Goal: Task Accomplishment & Management: Manage account settings

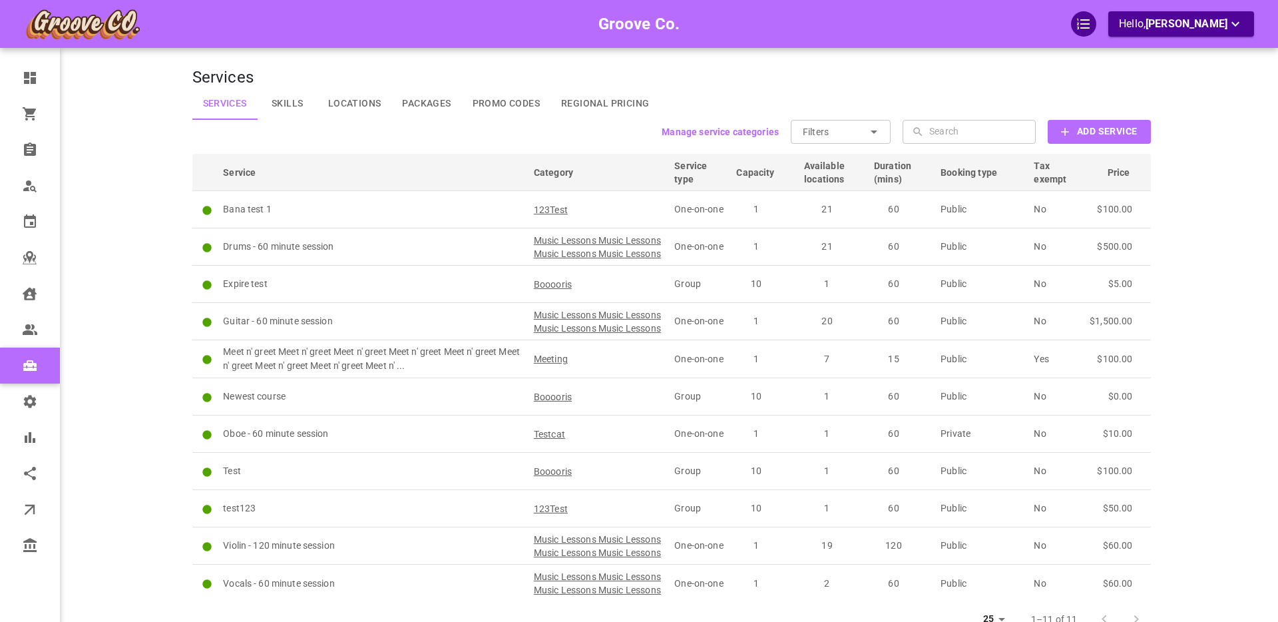
click at [123, 286] on div "Groove Co. Hello, [PERSON_NAME]" at bounding box center [141, 339] width 104 height 638
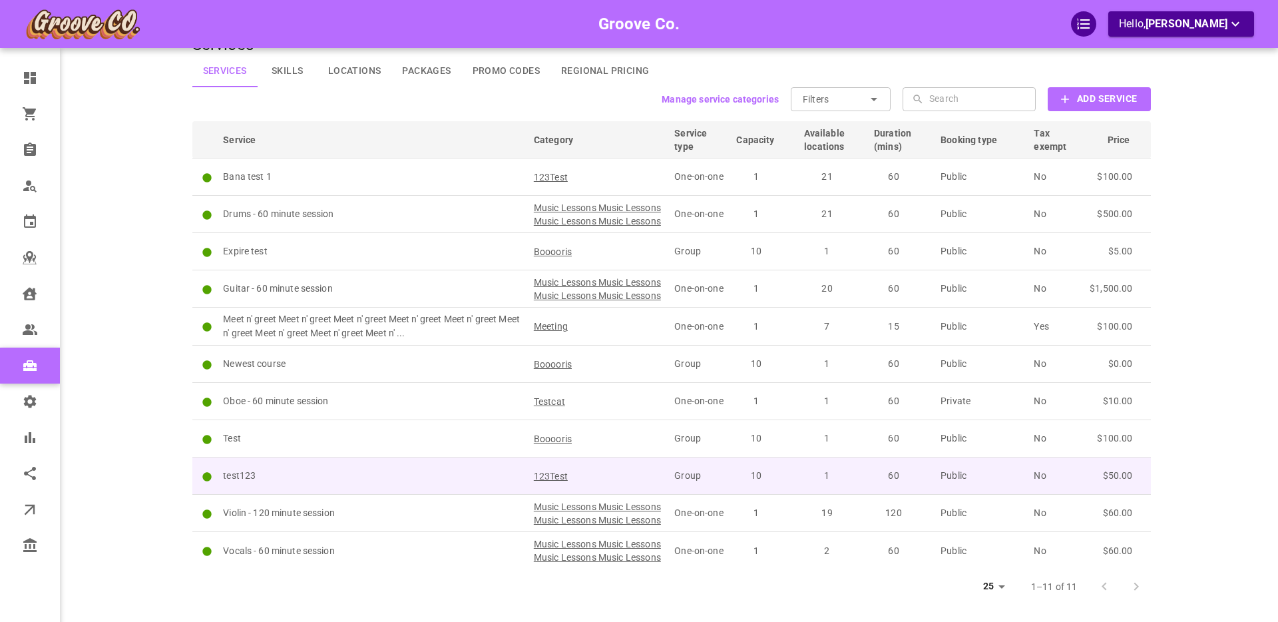
scroll to position [31, 0]
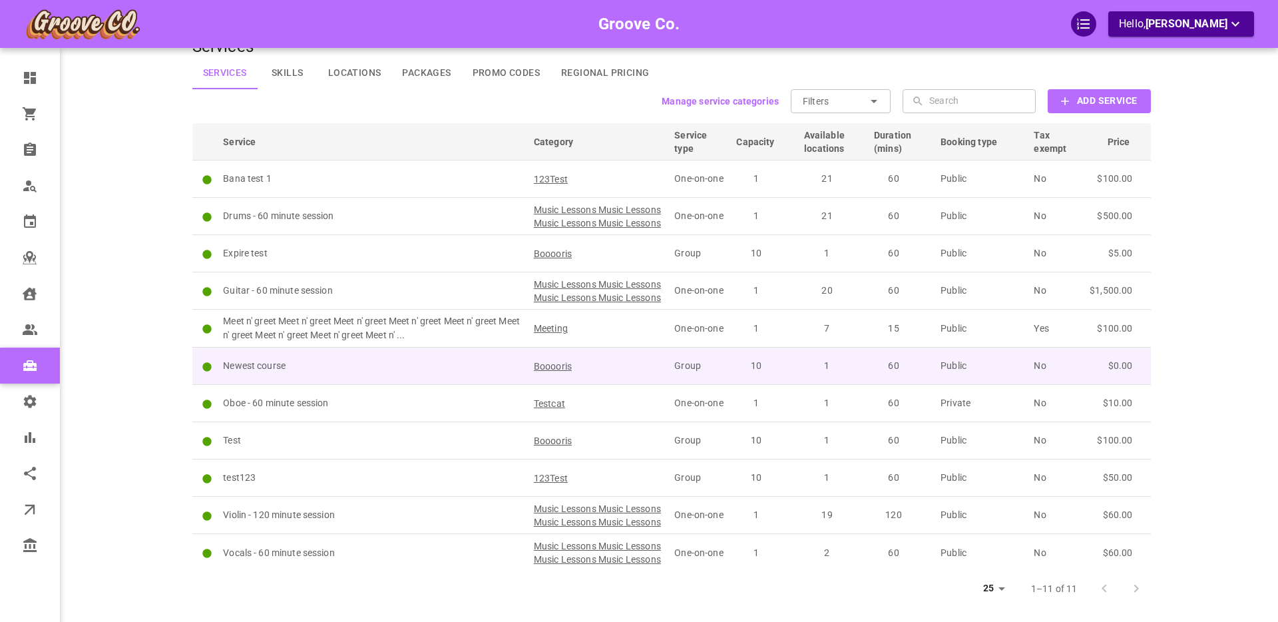
click at [388, 373] on p "Newest course" at bounding box center [372, 366] width 299 height 14
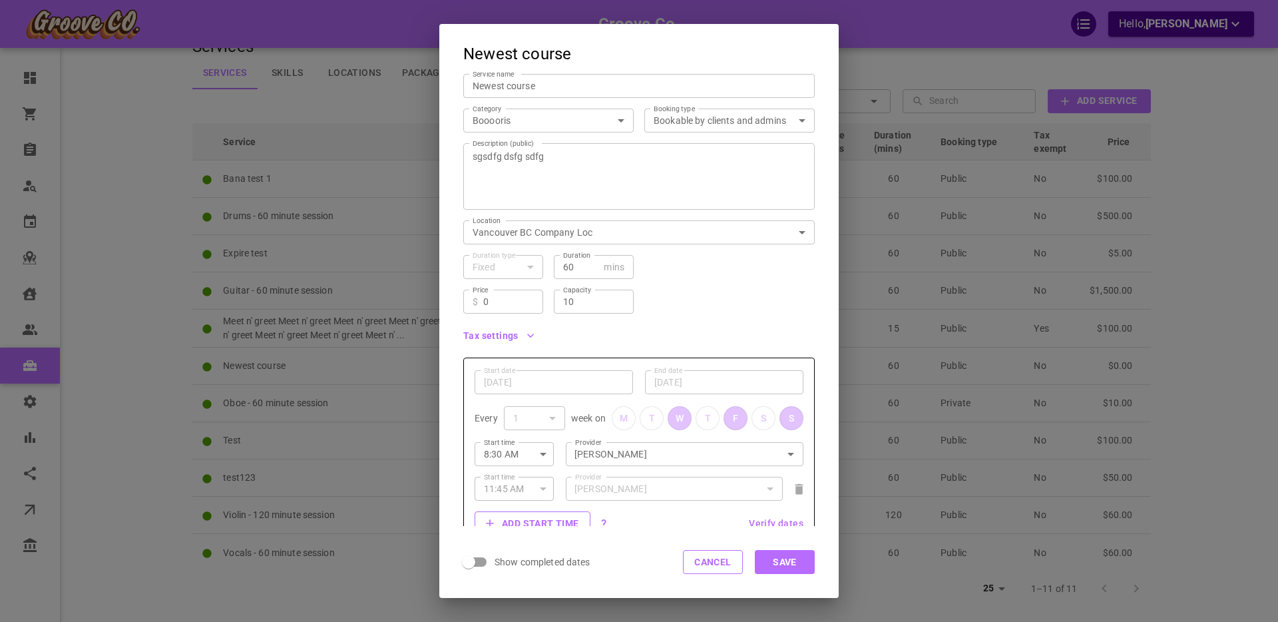
scroll to position [33, 0]
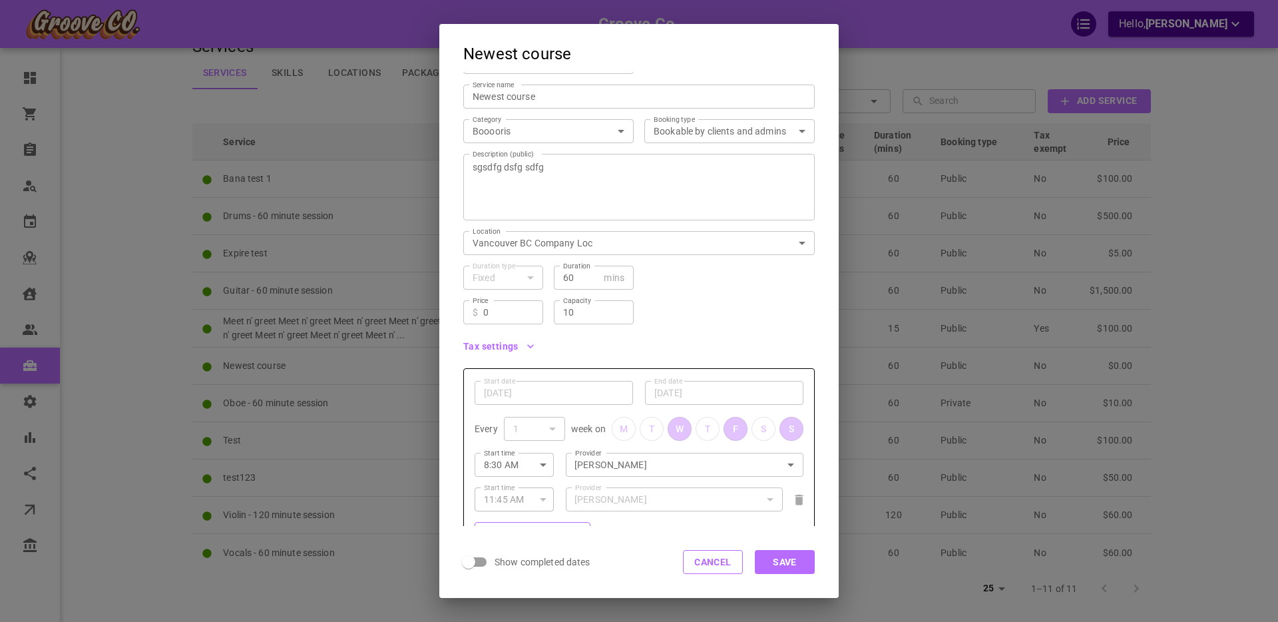
click at [590, 312] on input "10" at bounding box center [593, 312] width 61 height 13
click at [580, 312] on input "10" at bounding box center [593, 312] width 61 height 13
type input "5"
click at [787, 563] on button "Save" at bounding box center [785, 562] width 60 height 24
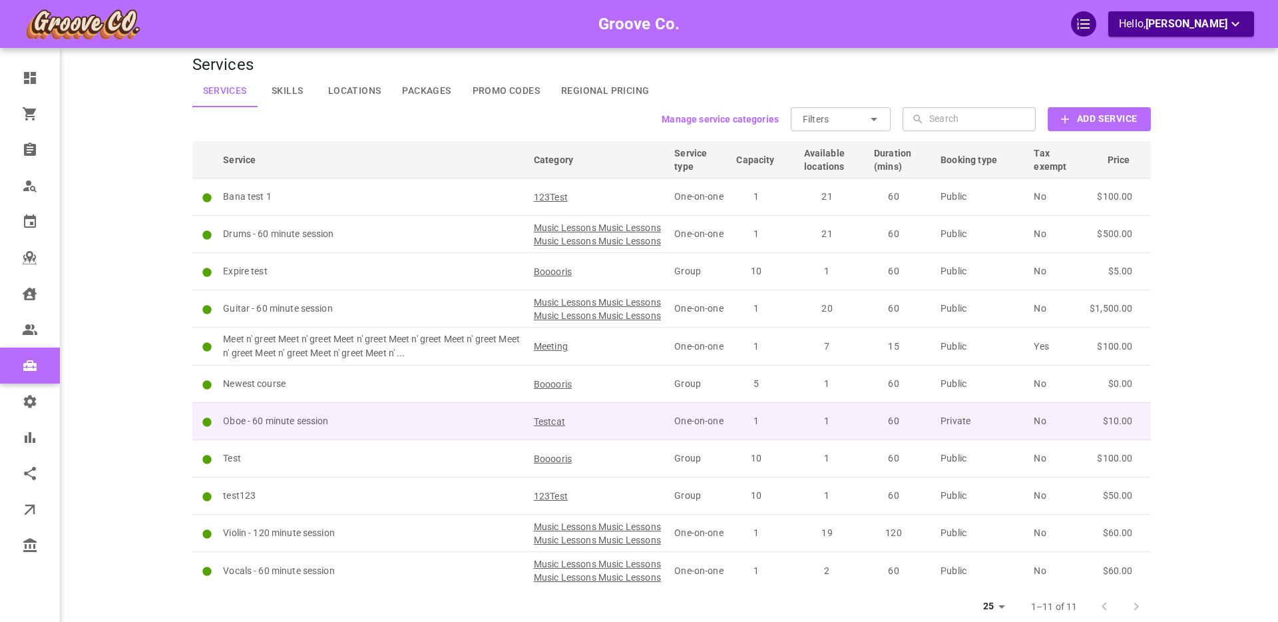
scroll to position [0, 0]
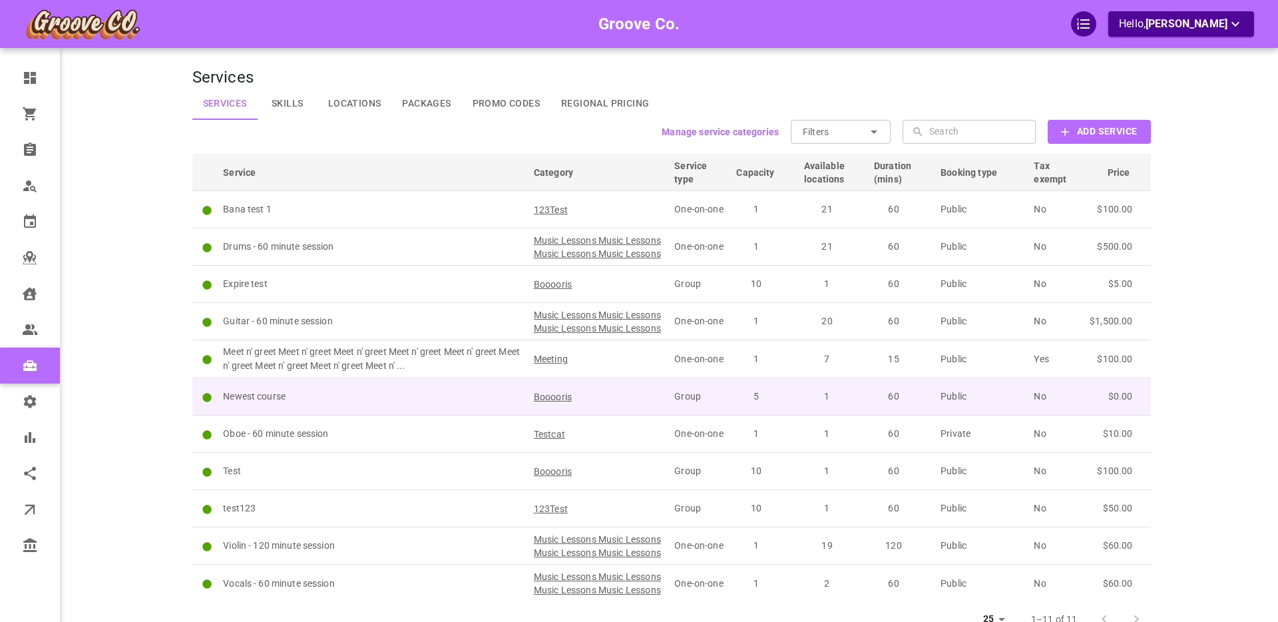
click at [400, 403] on p "Newest course" at bounding box center [372, 396] width 299 height 14
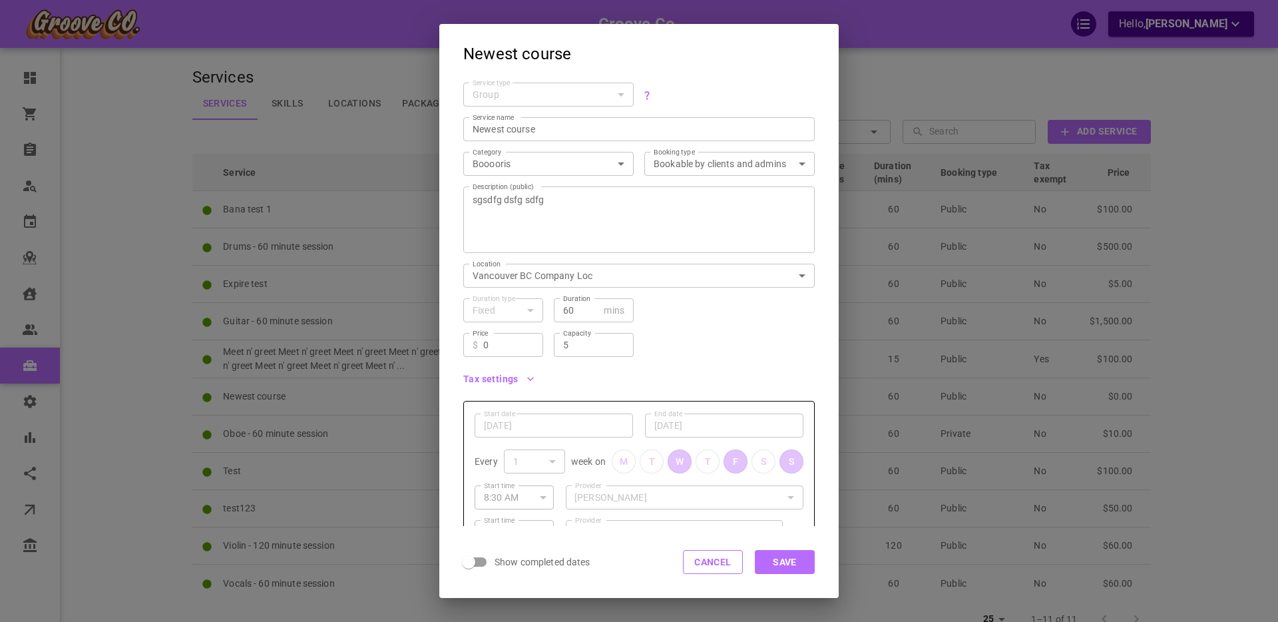
click at [518, 341] on input "0" at bounding box center [508, 344] width 51 height 13
click at [501, 344] on input "0" at bounding box center [508, 344] width 51 height 13
click at [724, 325] on div "Price ​ $ 0 Price Capacity 5 Capacity" at bounding box center [634, 339] width 362 height 35
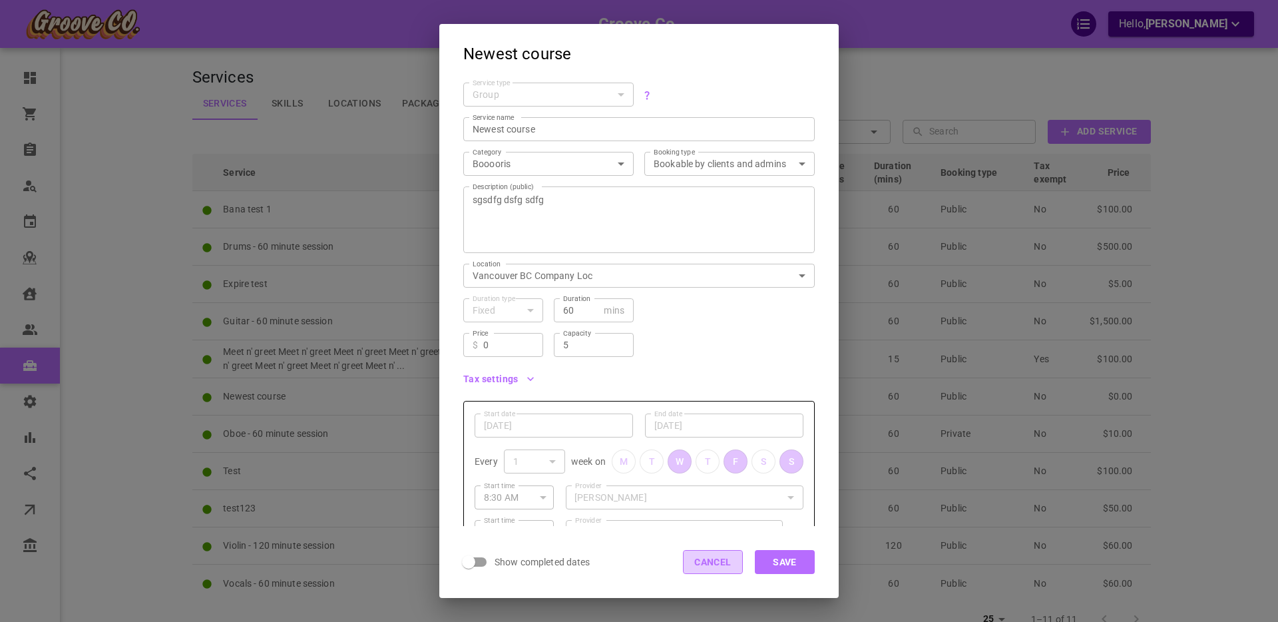
click at [704, 570] on button "Cancel" at bounding box center [713, 562] width 60 height 24
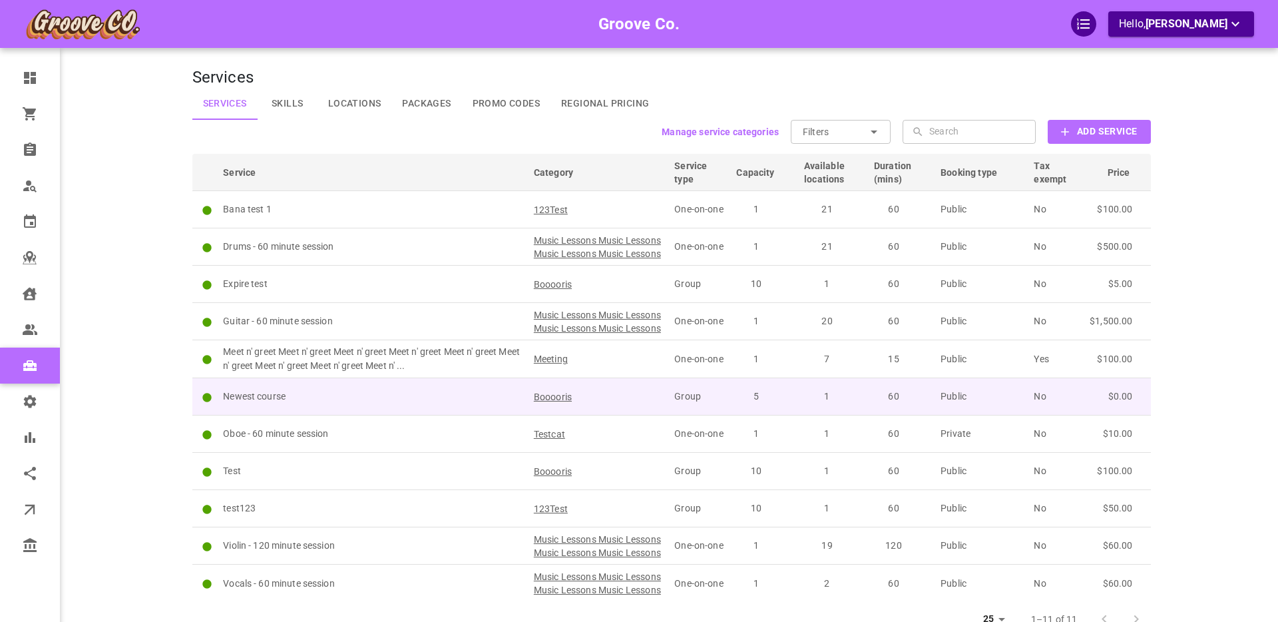
click at [268, 403] on p "Newest course" at bounding box center [372, 396] width 299 height 14
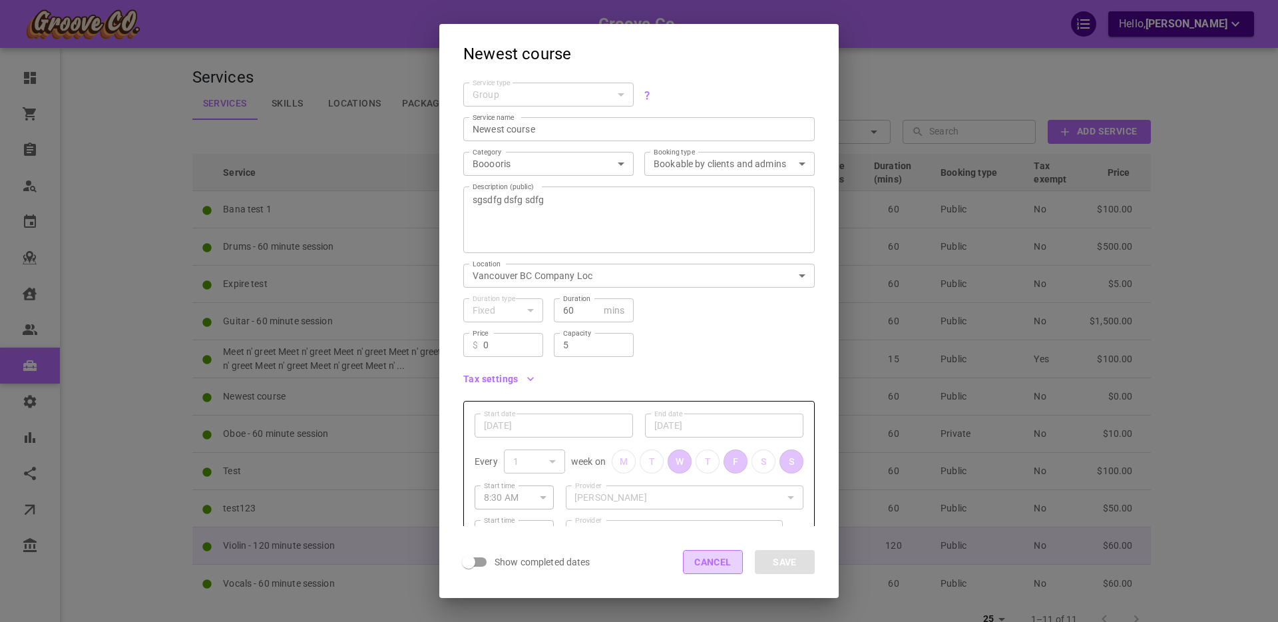
click at [714, 566] on button "Cancel" at bounding box center [713, 562] width 60 height 24
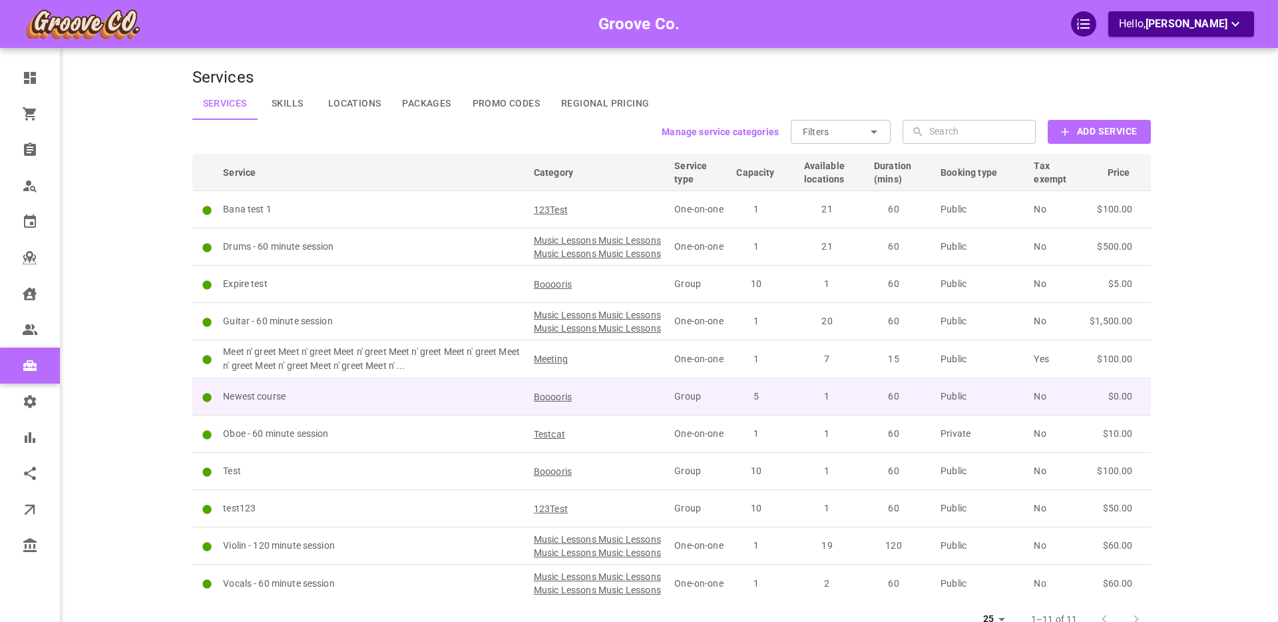
click at [304, 403] on p "Newest course" at bounding box center [372, 396] width 299 height 14
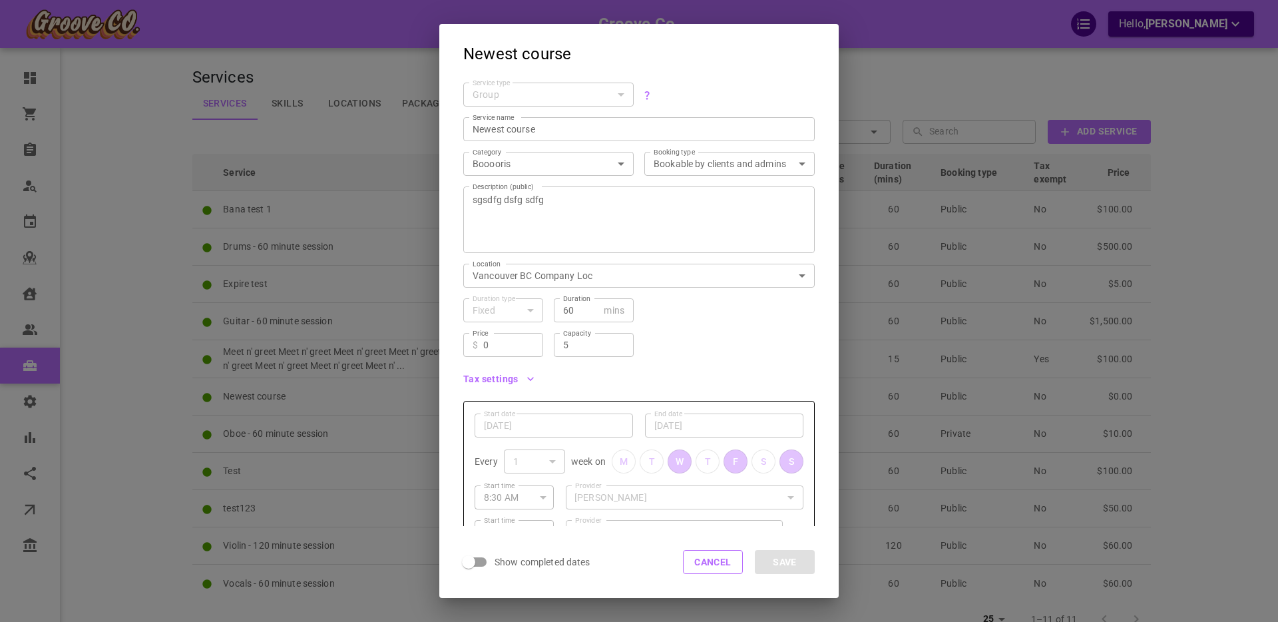
click at [509, 343] on input "0" at bounding box center [508, 344] width 51 height 13
type input "55.55"
click at [686, 327] on div "Price ​ $ 55.55 Price Capacity 5 Capacity" at bounding box center [634, 339] width 362 height 35
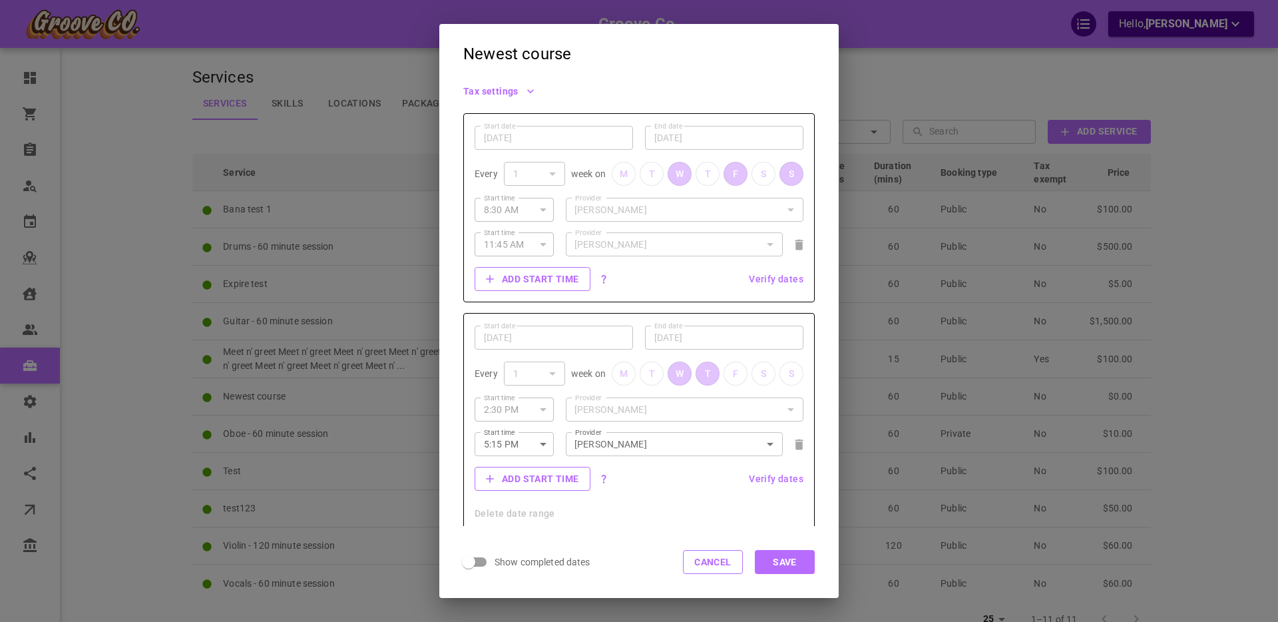
scroll to position [305, 0]
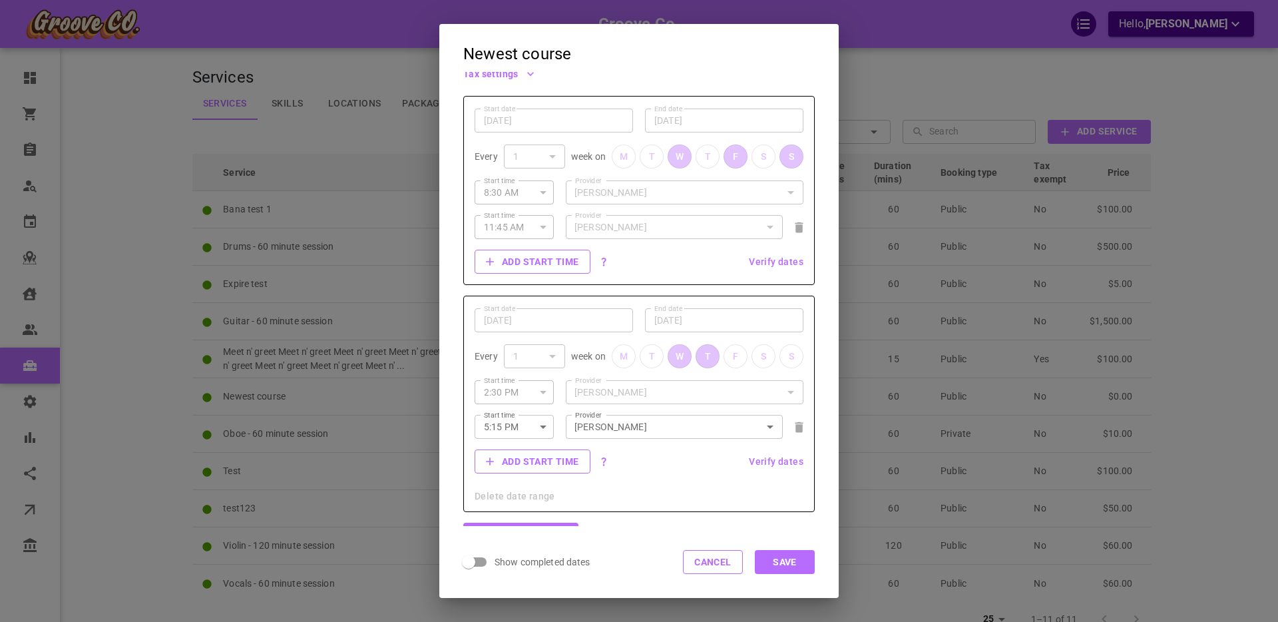
click at [785, 564] on button "Save" at bounding box center [785, 562] width 60 height 24
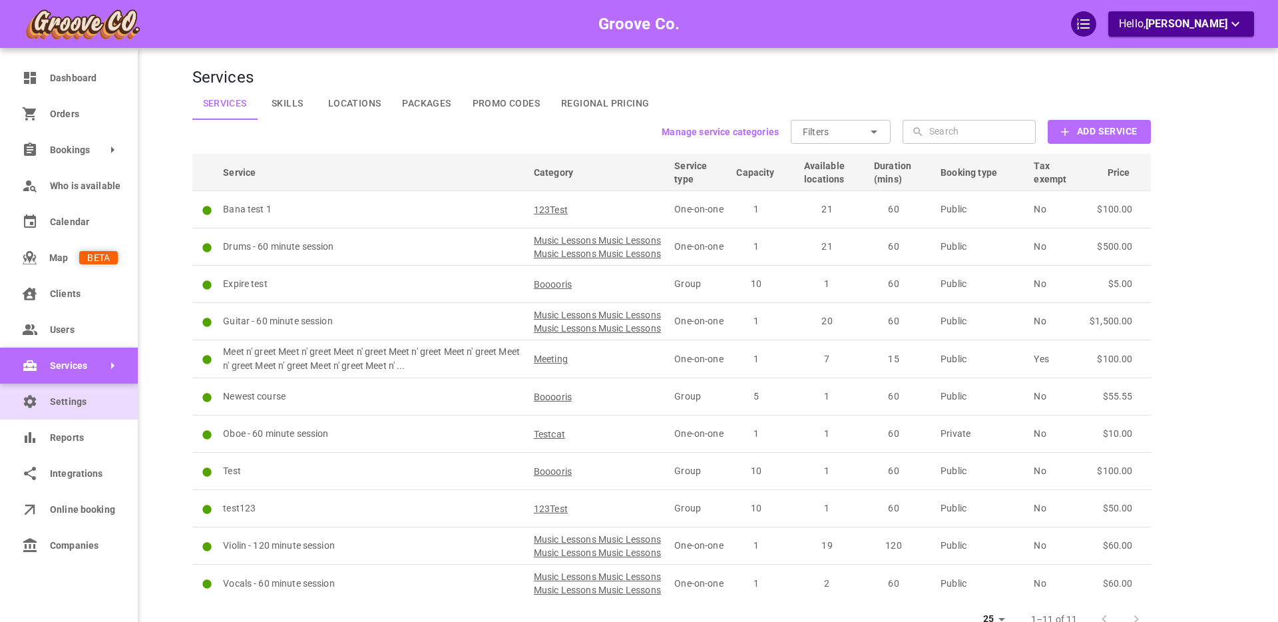
click at [54, 402] on span "Settings" at bounding box center [84, 402] width 68 height 14
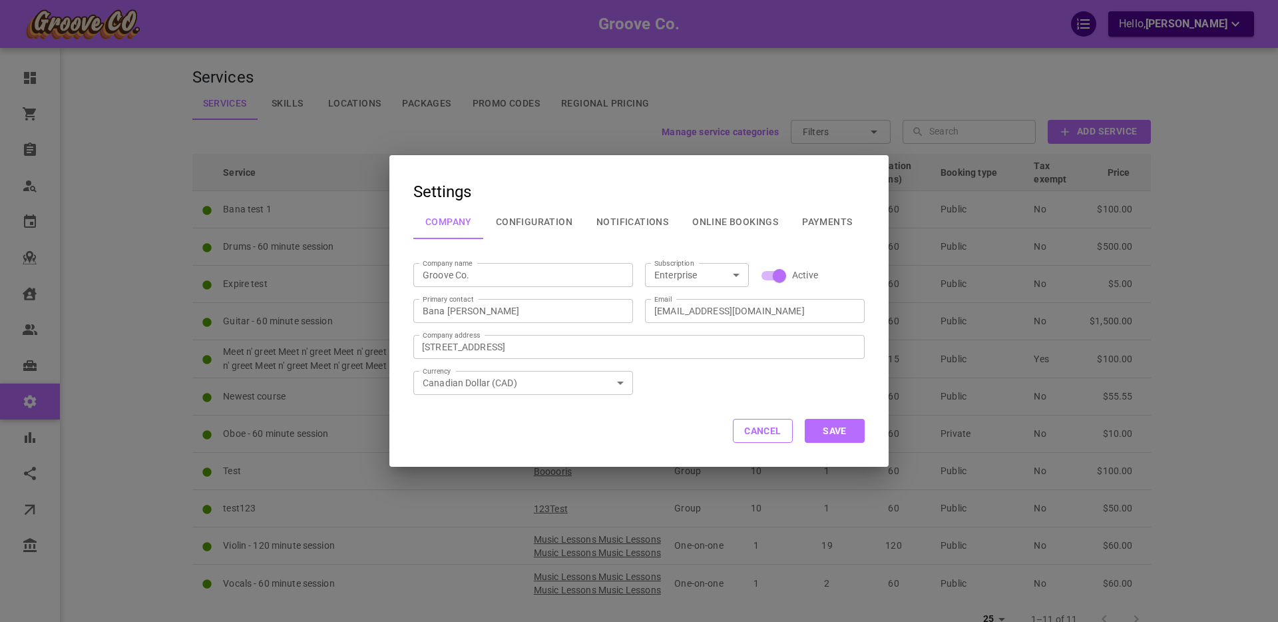
click at [536, 222] on button "Configuration" at bounding box center [534, 221] width 101 height 35
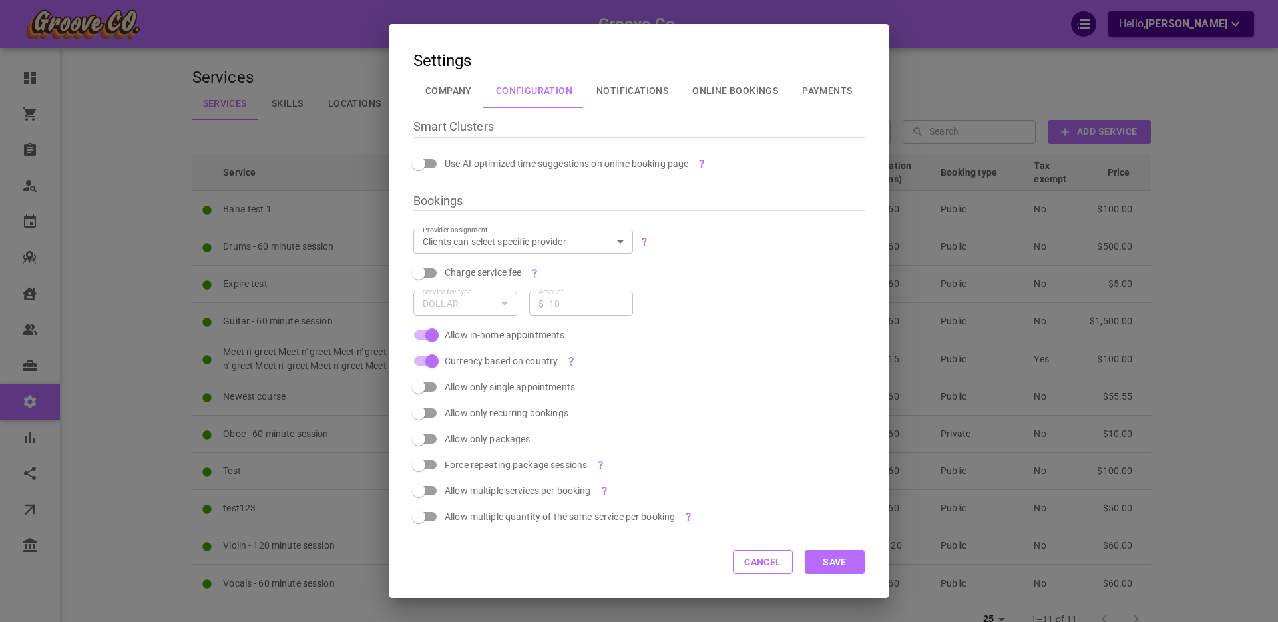
click at [457, 271] on span "Charge service fee" at bounding box center [483, 272] width 77 height 11
click at [457, 271] on input "Charge service fee   *" at bounding box center [419, 272] width 76 height 25
checkbox input "true"
click at [840, 566] on button "Save" at bounding box center [835, 562] width 60 height 24
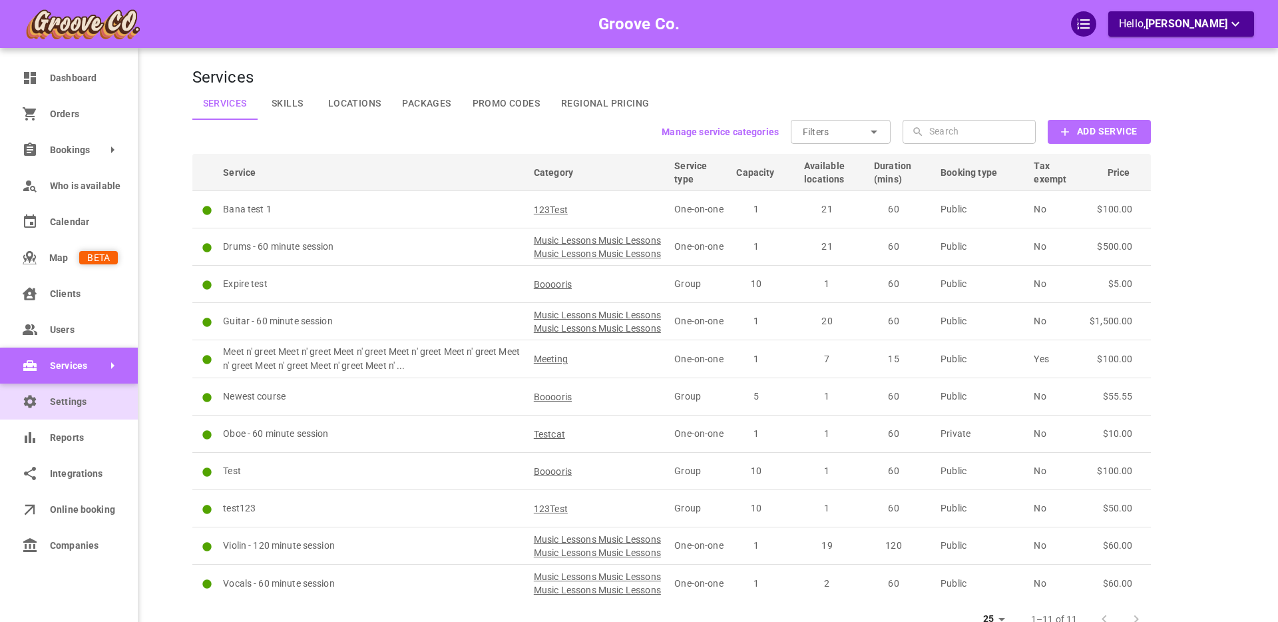
click at [40, 403] on link "Settings" at bounding box center [69, 401] width 138 height 36
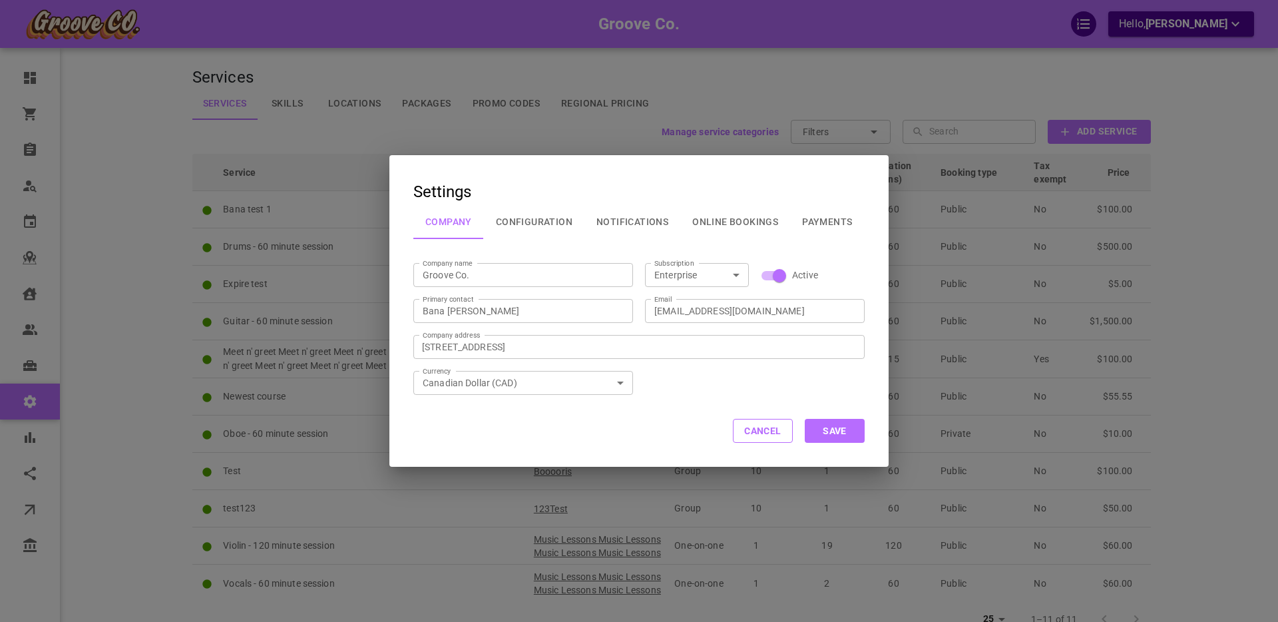
click at [526, 218] on button "Configuration" at bounding box center [534, 221] width 101 height 35
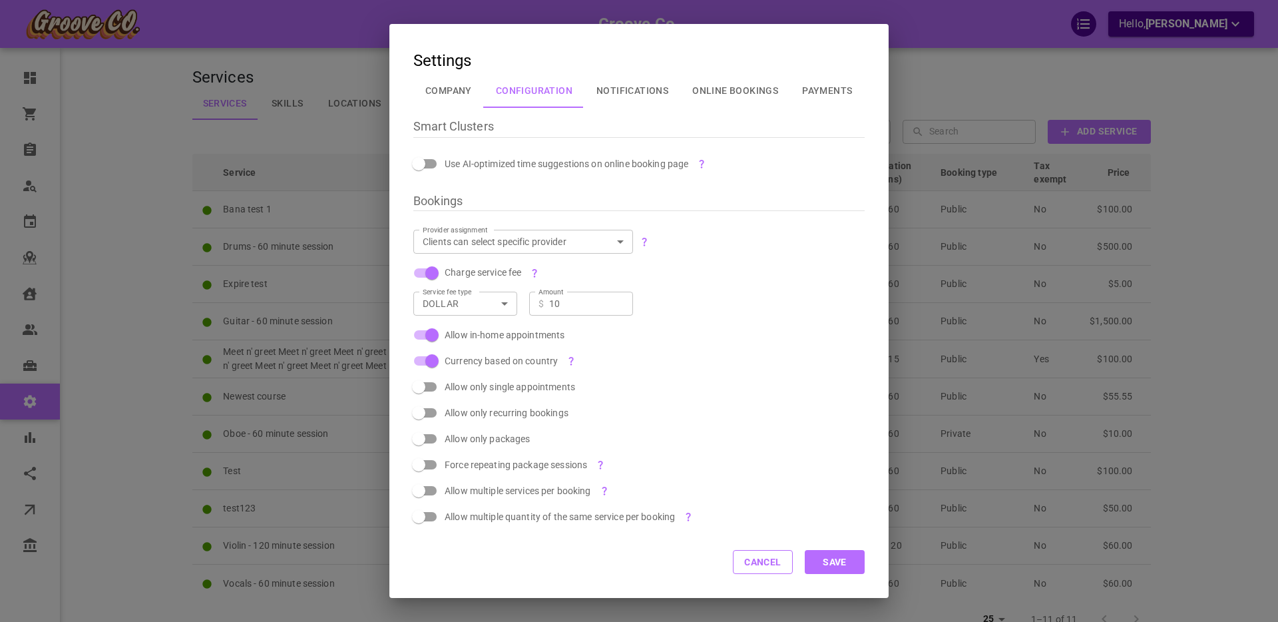
click at [499, 303] on icon "Open" at bounding box center [505, 304] width 16 height 16
click at [468, 345] on li "Percentage" at bounding box center [465, 354] width 104 height 22
type input "PERCENTAGE"
click at [843, 563] on button "Save" at bounding box center [835, 562] width 60 height 24
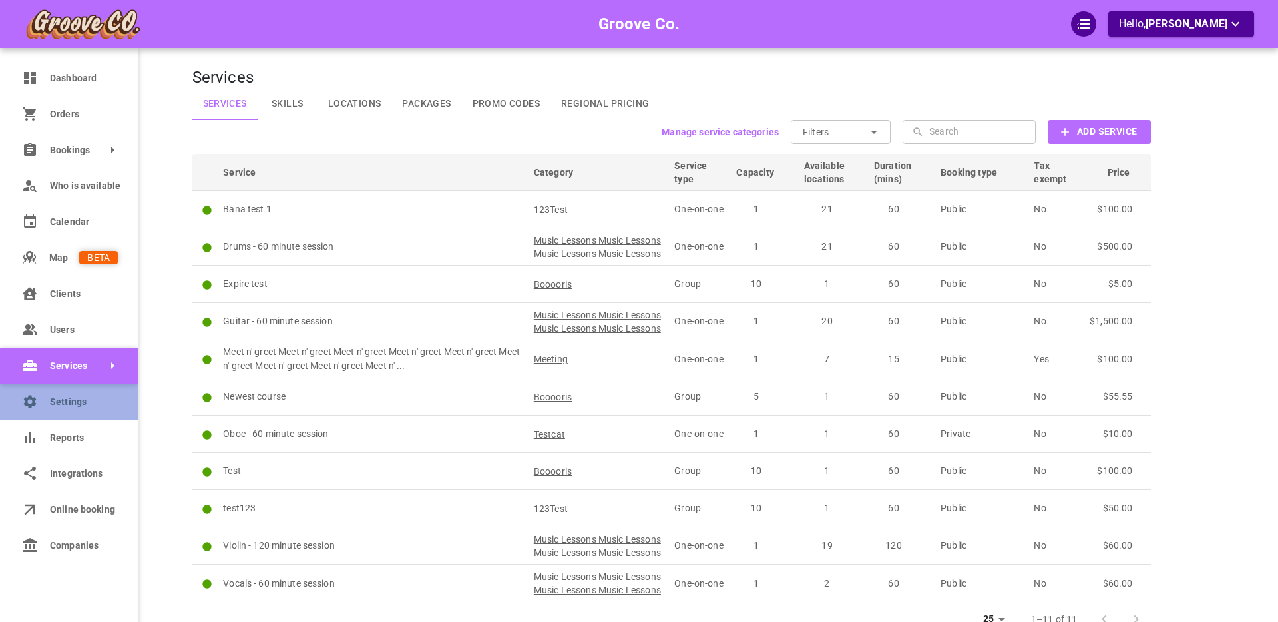
click at [62, 400] on span "Settings" at bounding box center [84, 402] width 68 height 14
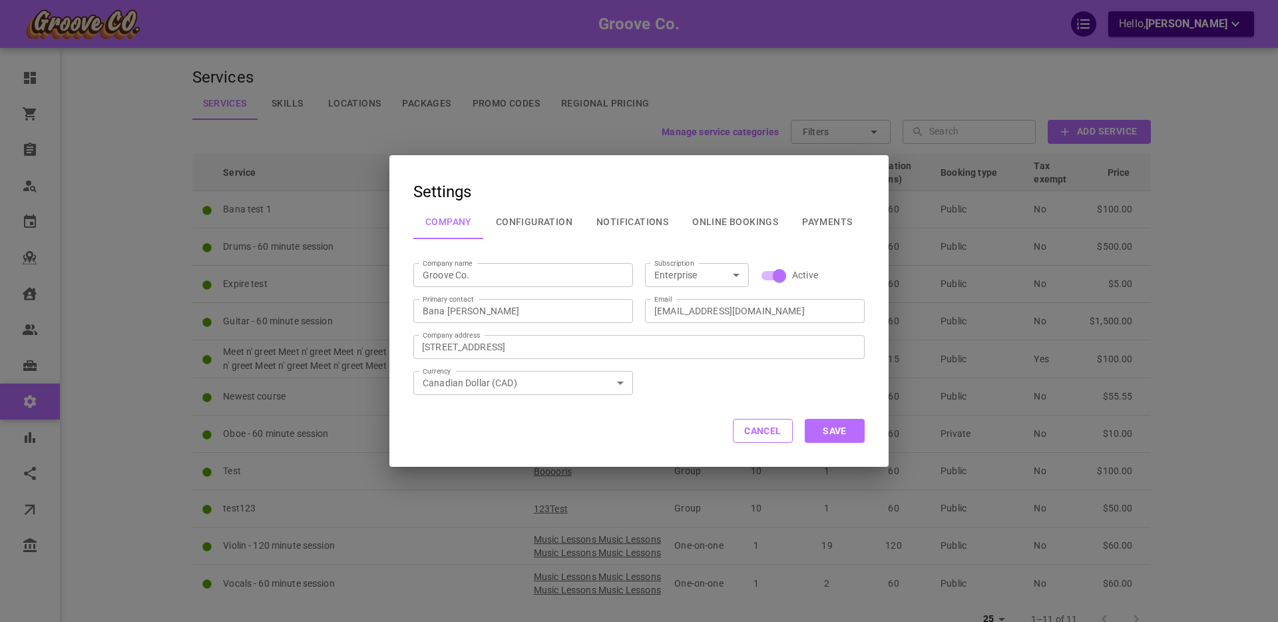
click at [619, 222] on button "Notifications" at bounding box center [632, 221] width 96 height 35
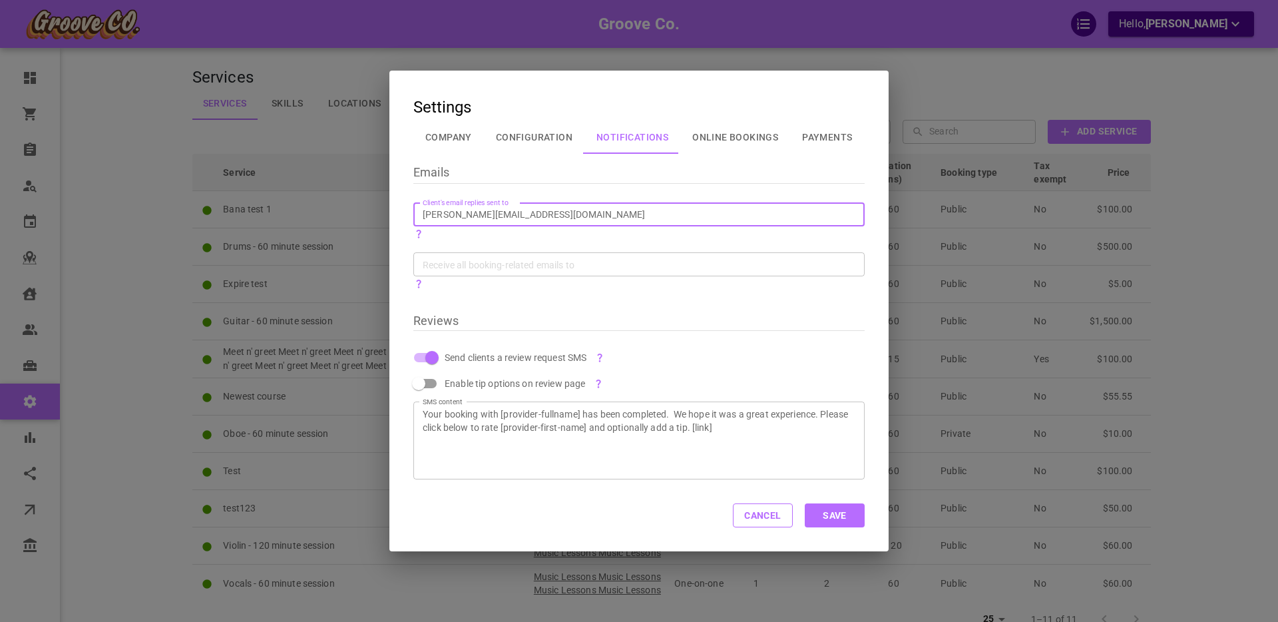
drag, startPoint x: 507, startPoint y: 214, endPoint x: 392, endPoint y: 212, distance: 115.2
click at [392, 212] on div "Emails Client's email replies sent to omar+groovereplyto@gomarketbox.com Client…" at bounding box center [638, 316] width 499 height 325
click at [493, 212] on input "boris+groovy@gomarketbox.com" at bounding box center [639, 214] width 433 height 13
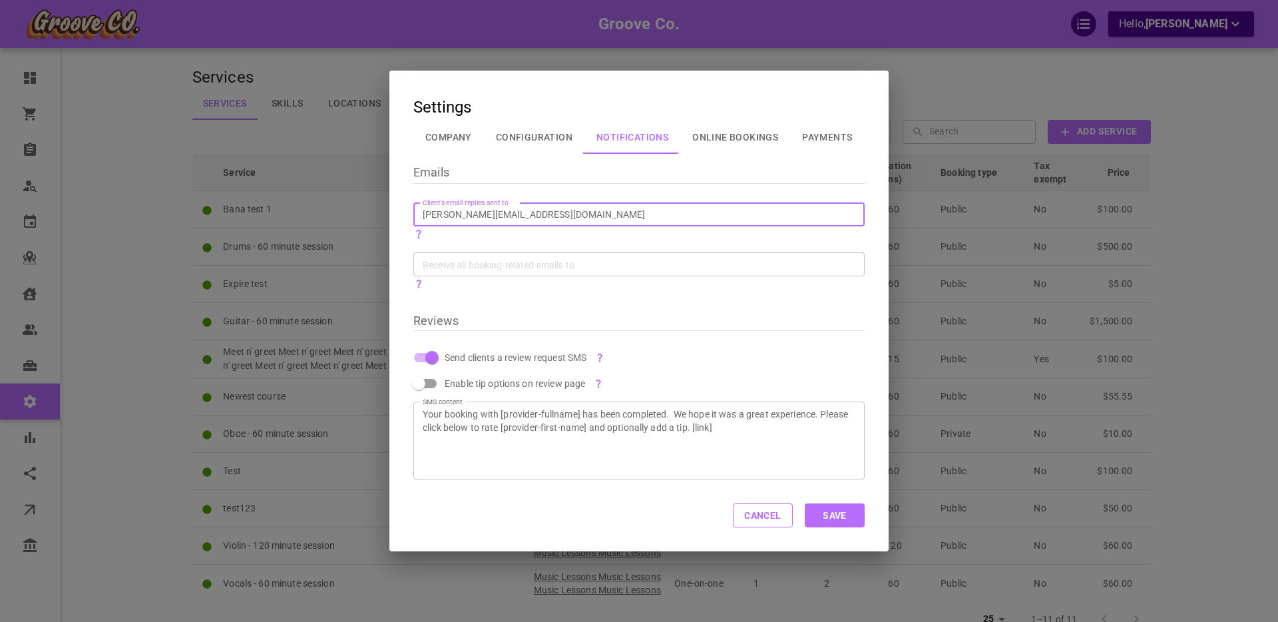
type input "boris+groovy@gomarketbox.com"
click at [482, 263] on div "Receive all booking-related emails to Receive all booking-related emails to" at bounding box center [638, 264] width 451 height 24
paste input "boris+groovy@gomarketbox.com"
type input "boris+groovy@gomarketbox.com"
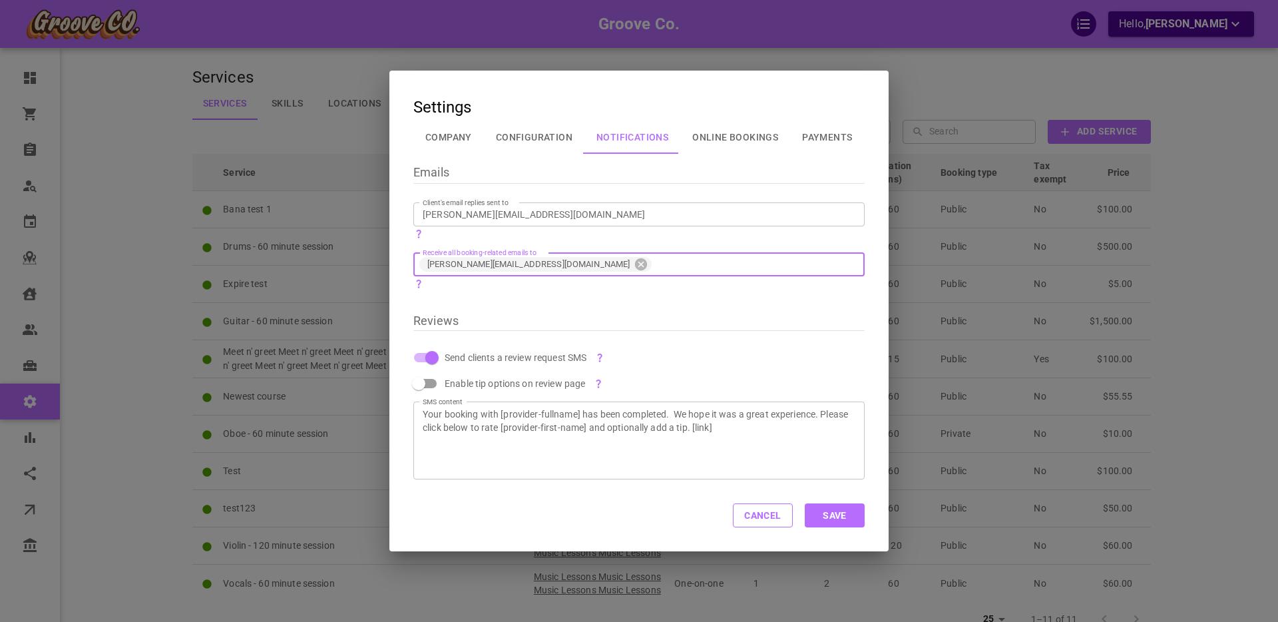
click at [666, 313] on div "Emails Client's email replies sent to boris+groovy@gomarketbox.com Client's ema…" at bounding box center [632, 316] width 463 height 325
click at [820, 517] on button "Save" at bounding box center [835, 515] width 60 height 24
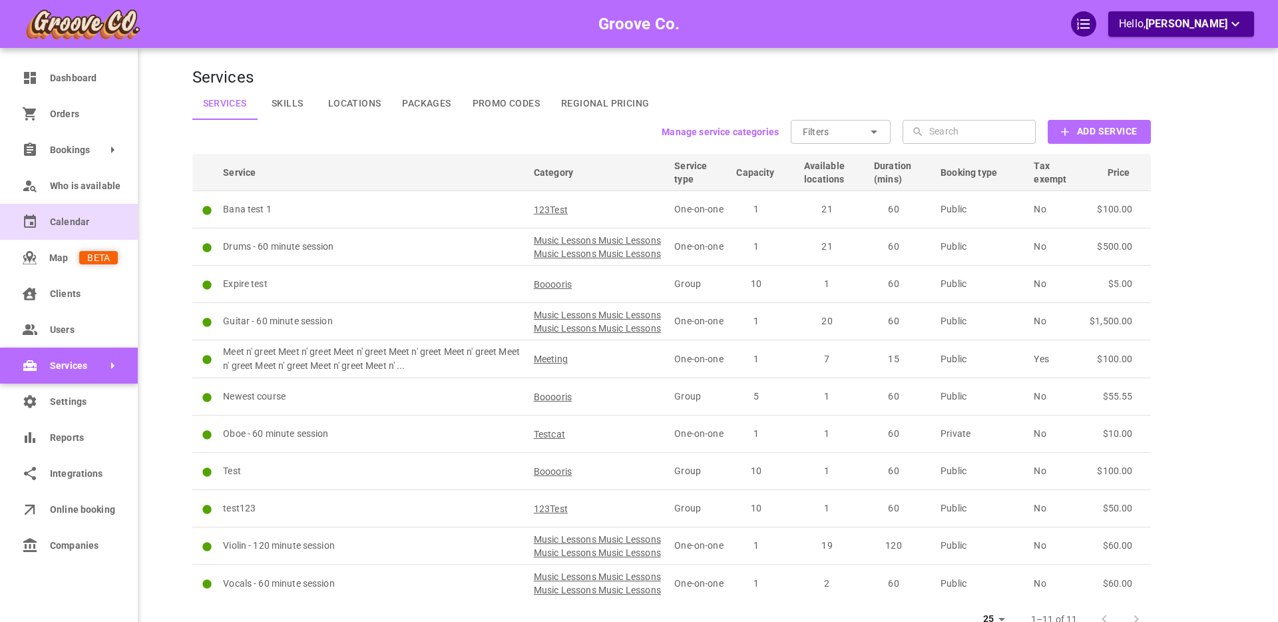
click at [61, 224] on span "Calendar" at bounding box center [84, 222] width 68 height 14
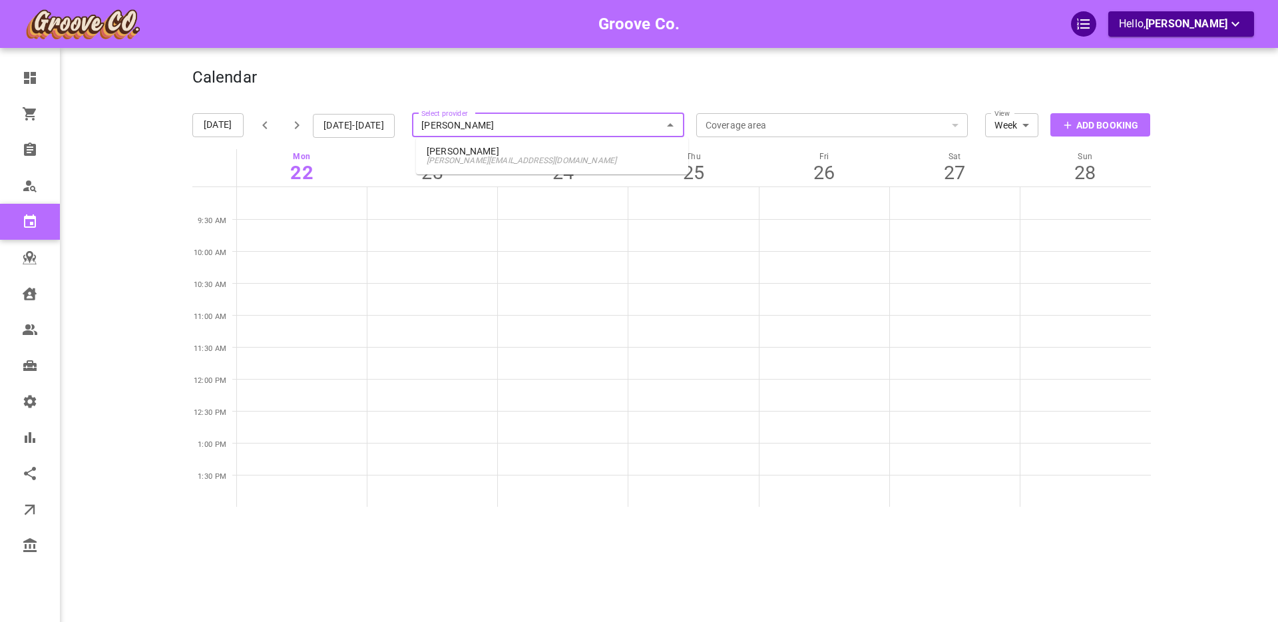
type input "boris pro"
click at [496, 151] on p "Boris Provider" at bounding box center [552, 150] width 251 height 9
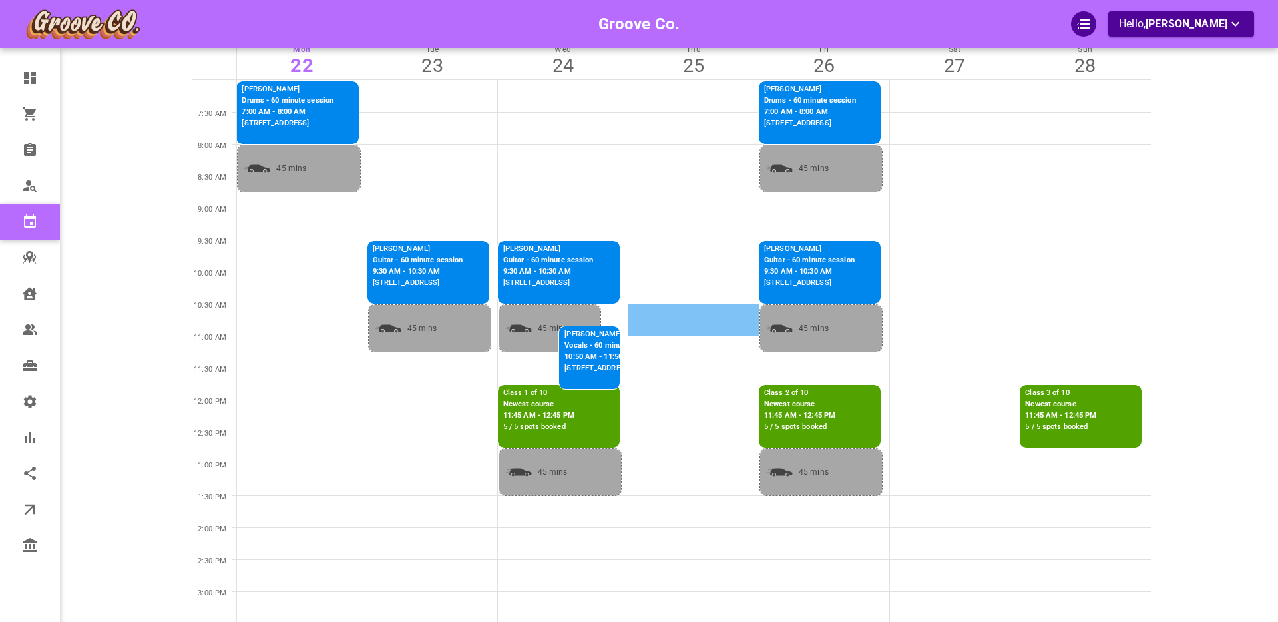
scroll to position [108, 0]
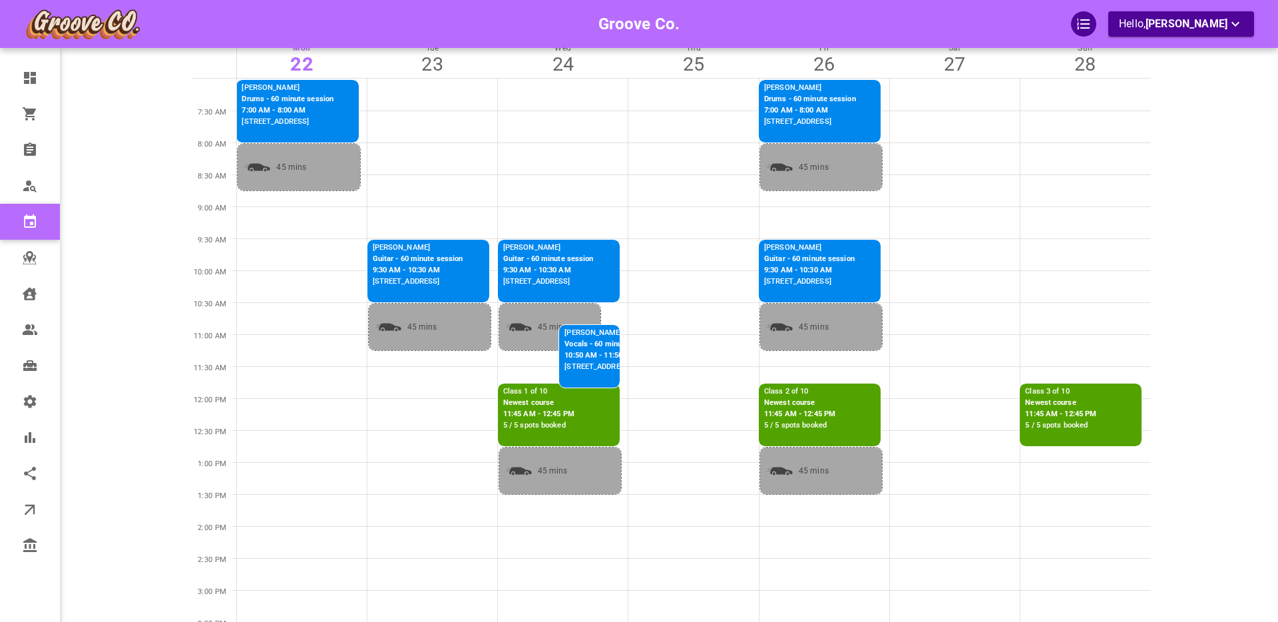
click at [543, 413] on p "11:45 AM - 12:45 PM" at bounding box center [538, 414] width 71 height 11
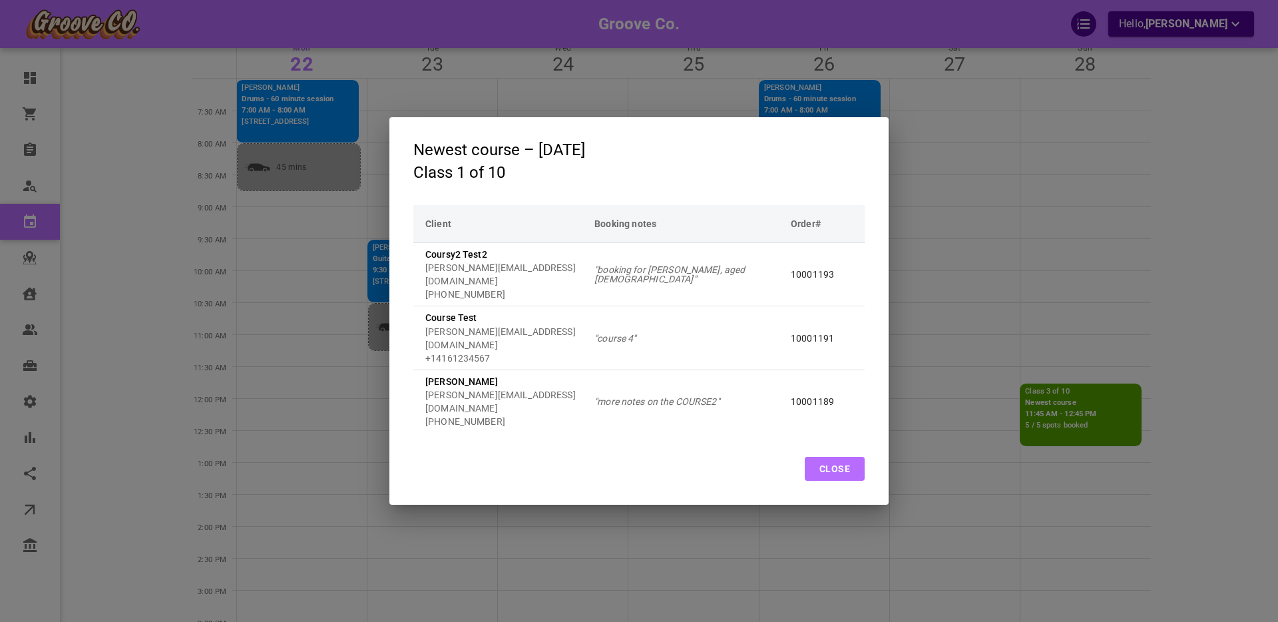
drag, startPoint x: 820, startPoint y: 448, endPoint x: 722, endPoint y: 386, distance: 115.8
click at [821, 457] on button "Close" at bounding box center [835, 469] width 60 height 24
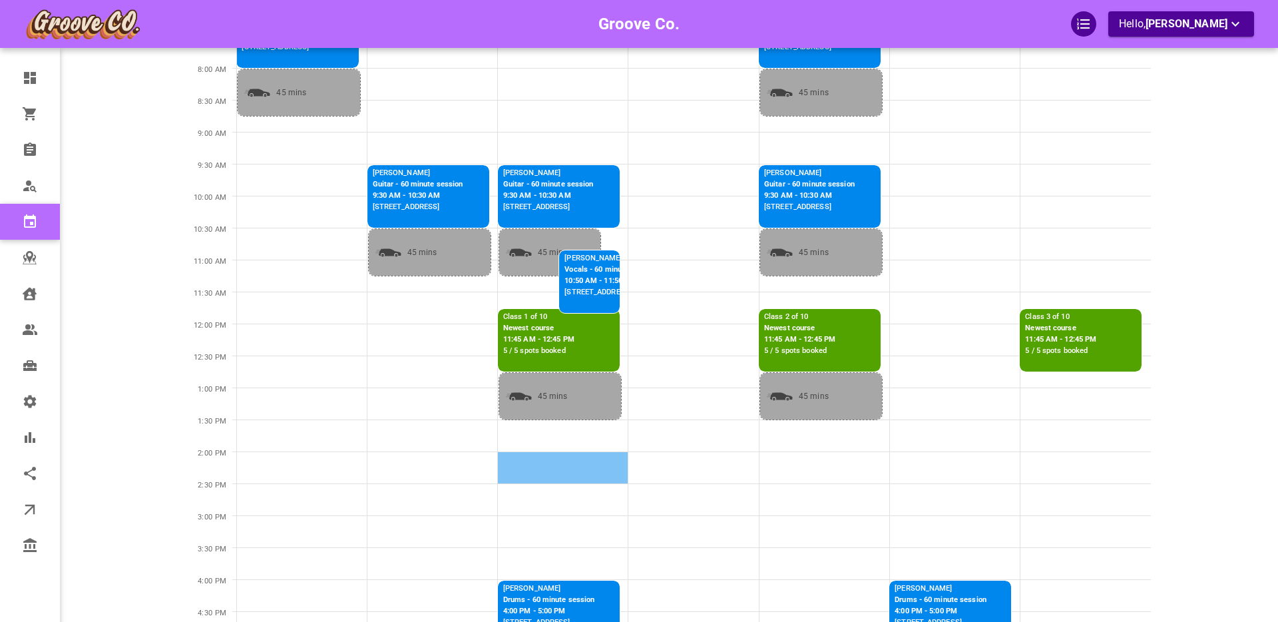
scroll to position [180, 0]
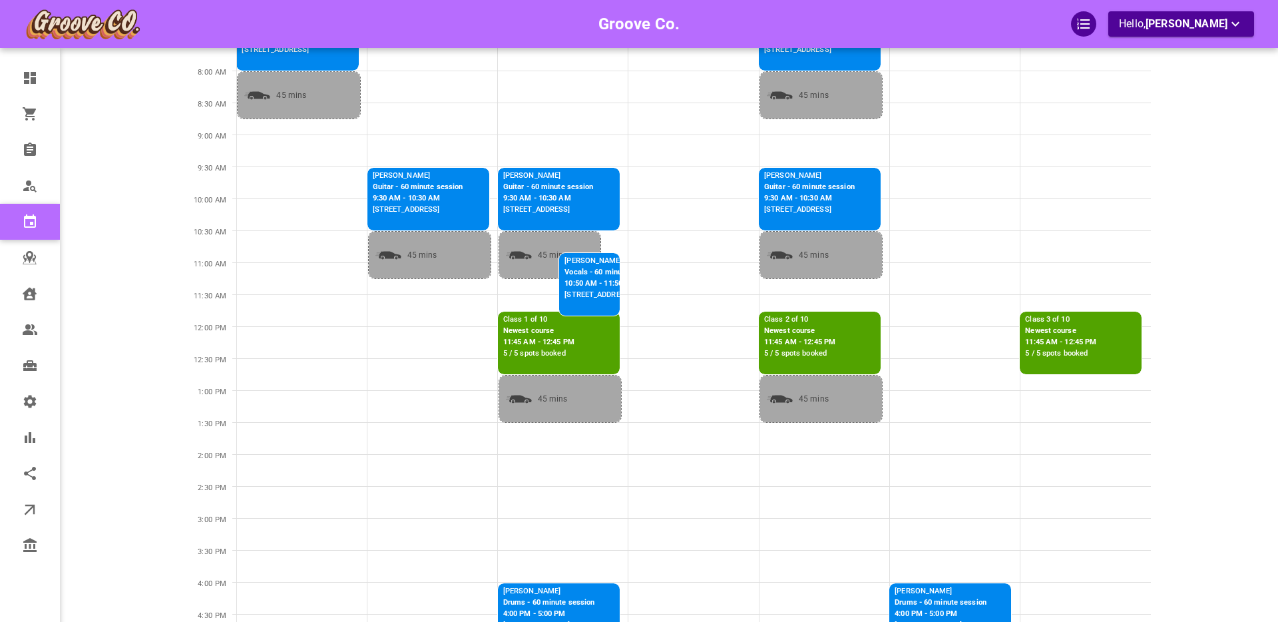
click at [817, 337] on p "11:45 AM - 12:45 PM" at bounding box center [799, 342] width 71 height 11
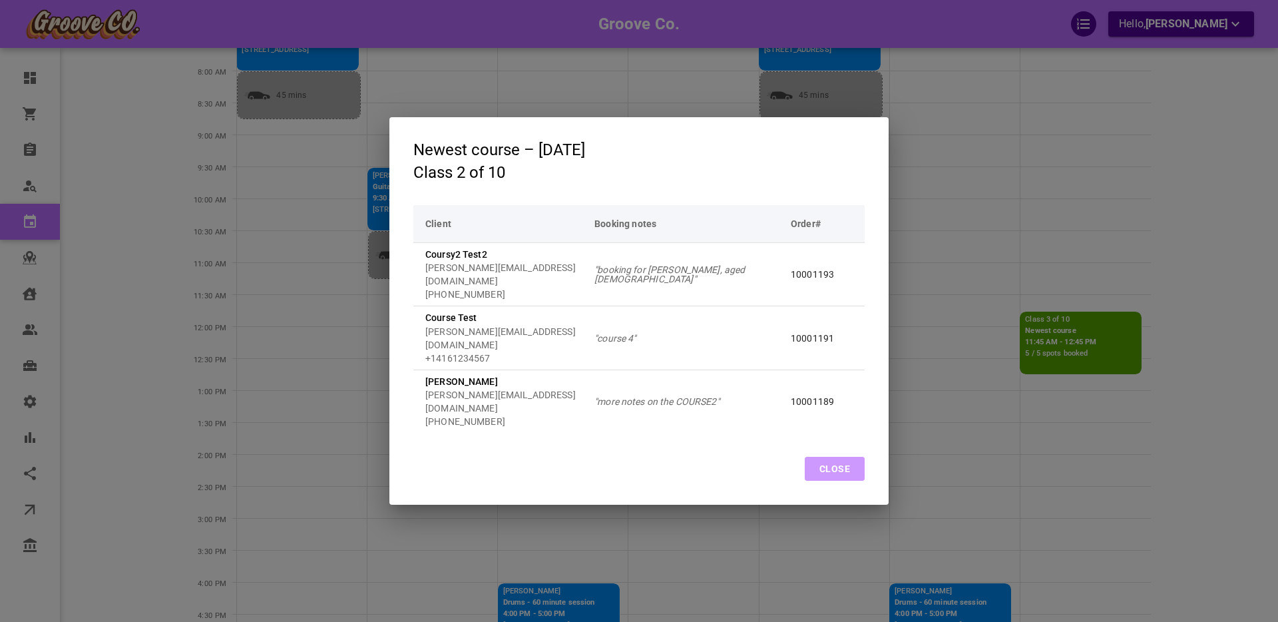
click at [835, 457] on button "Close" at bounding box center [835, 469] width 60 height 24
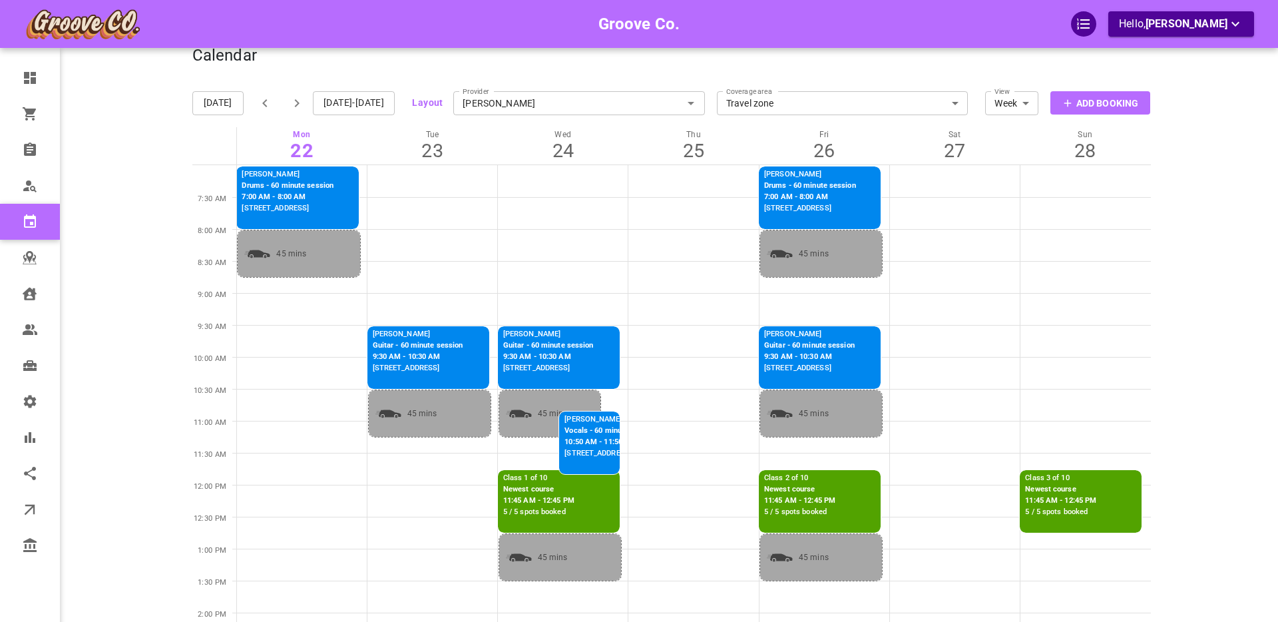
scroll to position [0, 0]
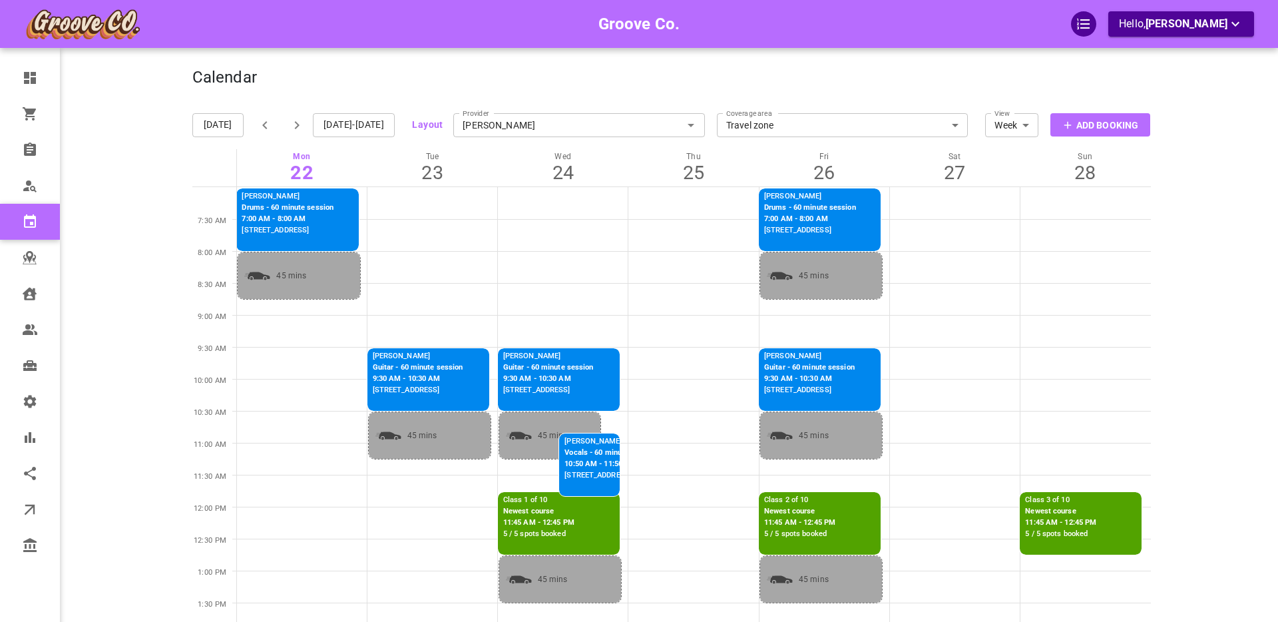
click at [515, 120] on input "Boris Provider" at bounding box center [579, 124] width 252 height 29
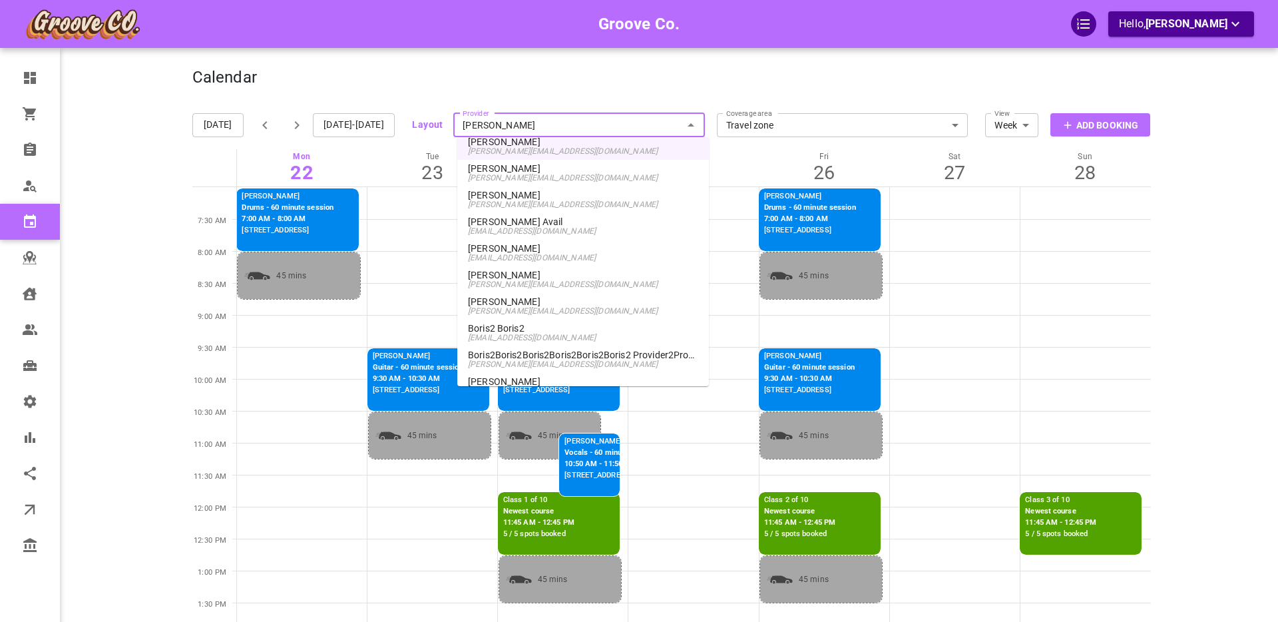
scroll to position [944, 0]
click at [506, 309] on span "boris+van@gomarketbox.com" at bounding box center [583, 308] width 230 height 9
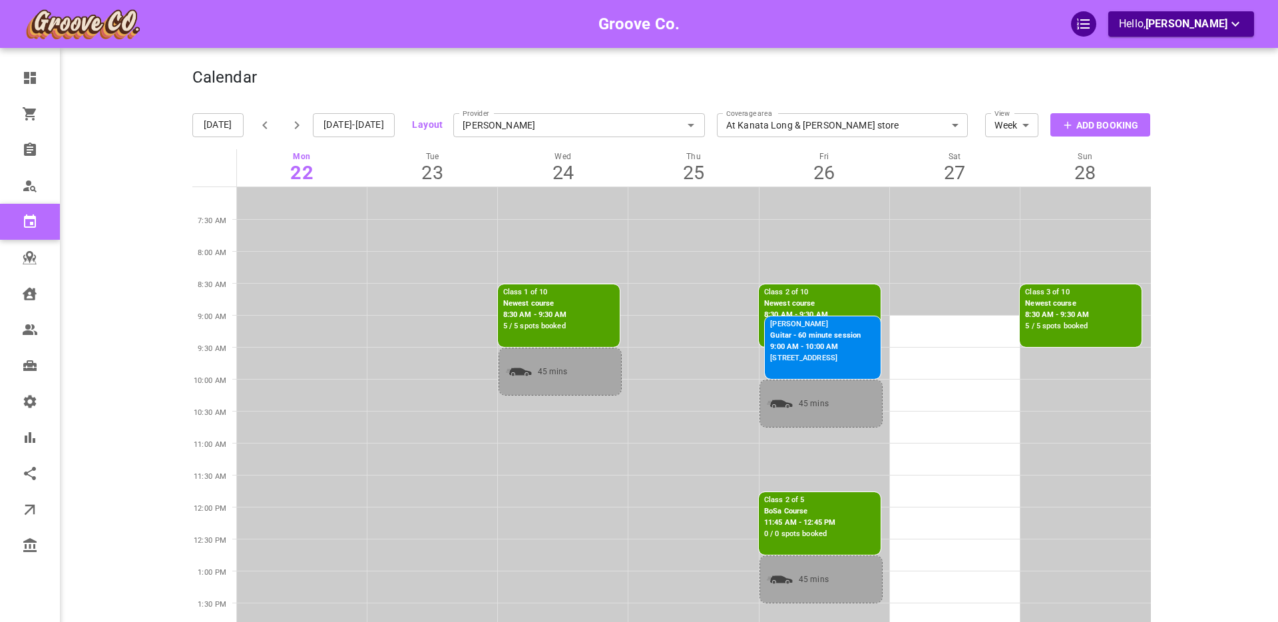
click at [547, 307] on p "Newest course" at bounding box center [535, 303] width 64 height 11
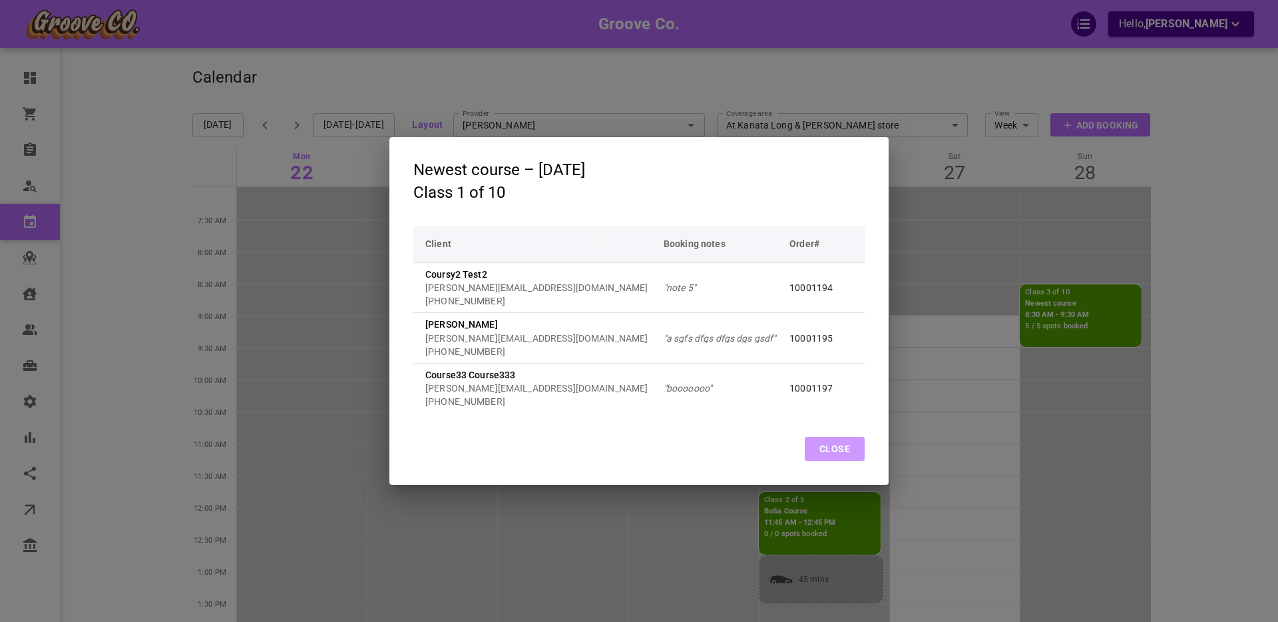
click at [833, 443] on button "Close" at bounding box center [835, 449] width 60 height 24
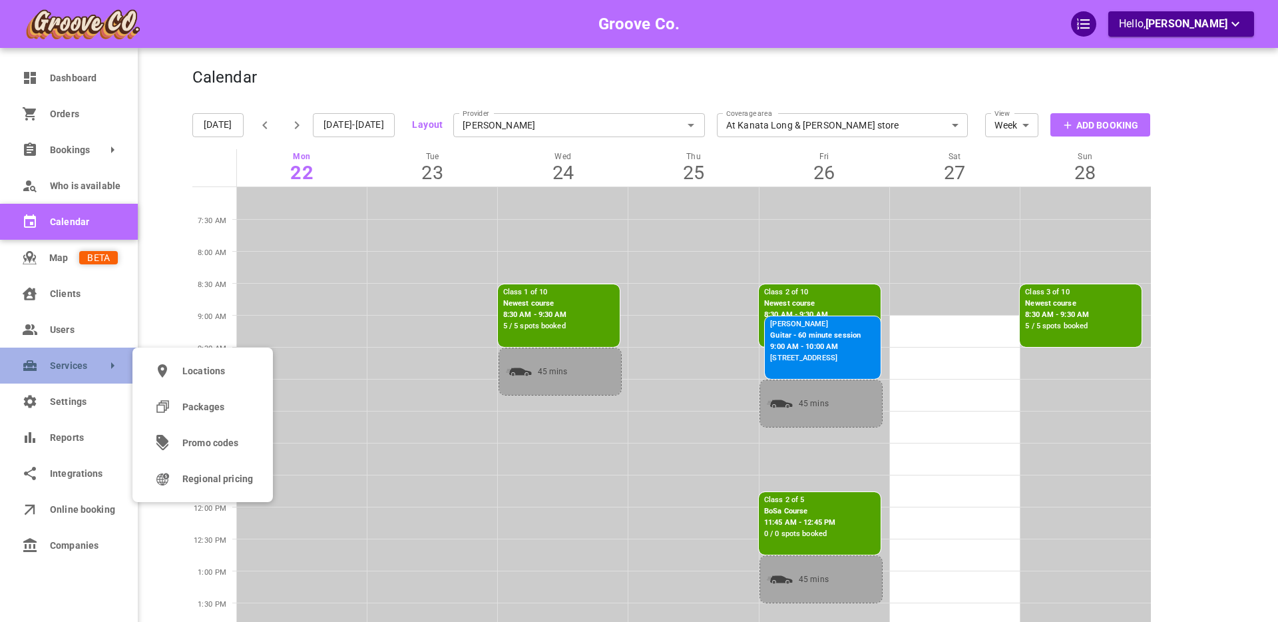
click at [64, 373] on link "Services" at bounding box center [69, 365] width 138 height 36
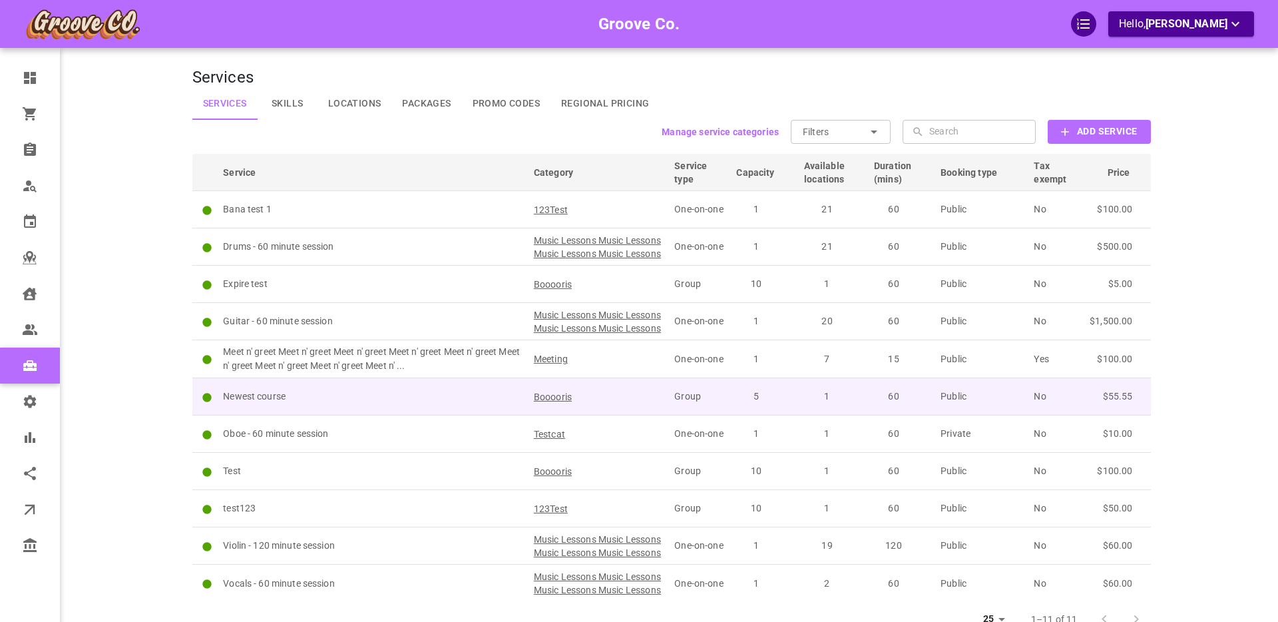
click at [504, 403] on p "Newest course" at bounding box center [372, 396] width 299 height 14
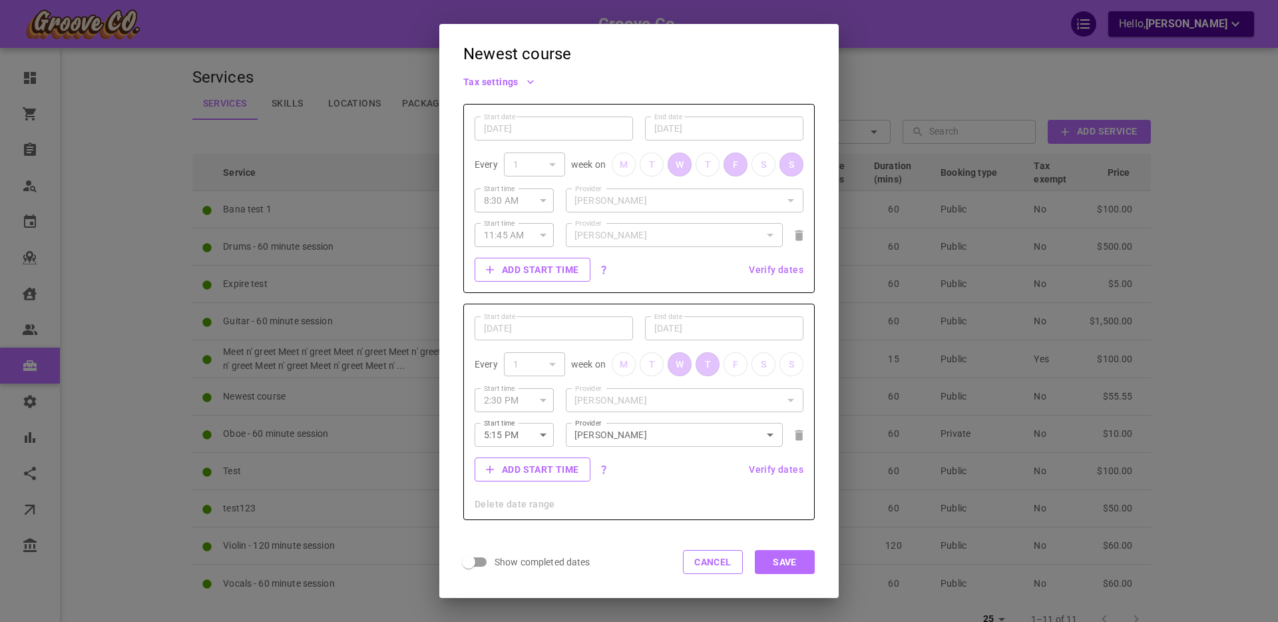
scroll to position [323, 0]
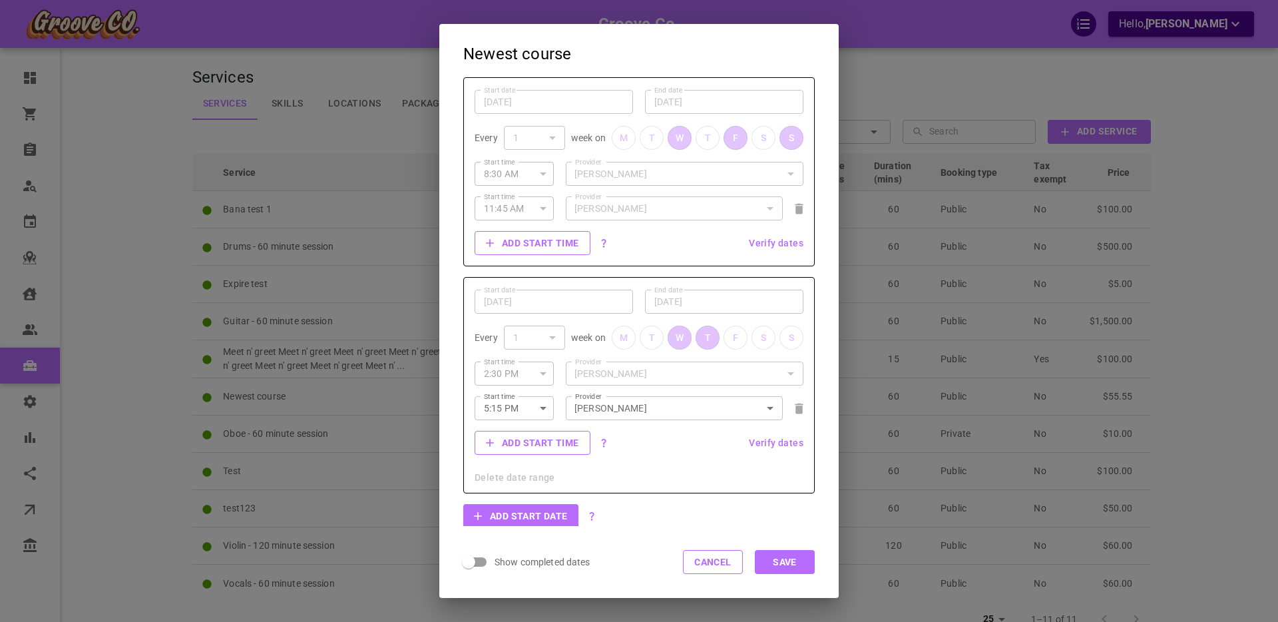
click at [117, 214] on div "Newest course Service type Group GROUP ServiceType Service name Newest course S…" at bounding box center [639, 311] width 1278 height 622
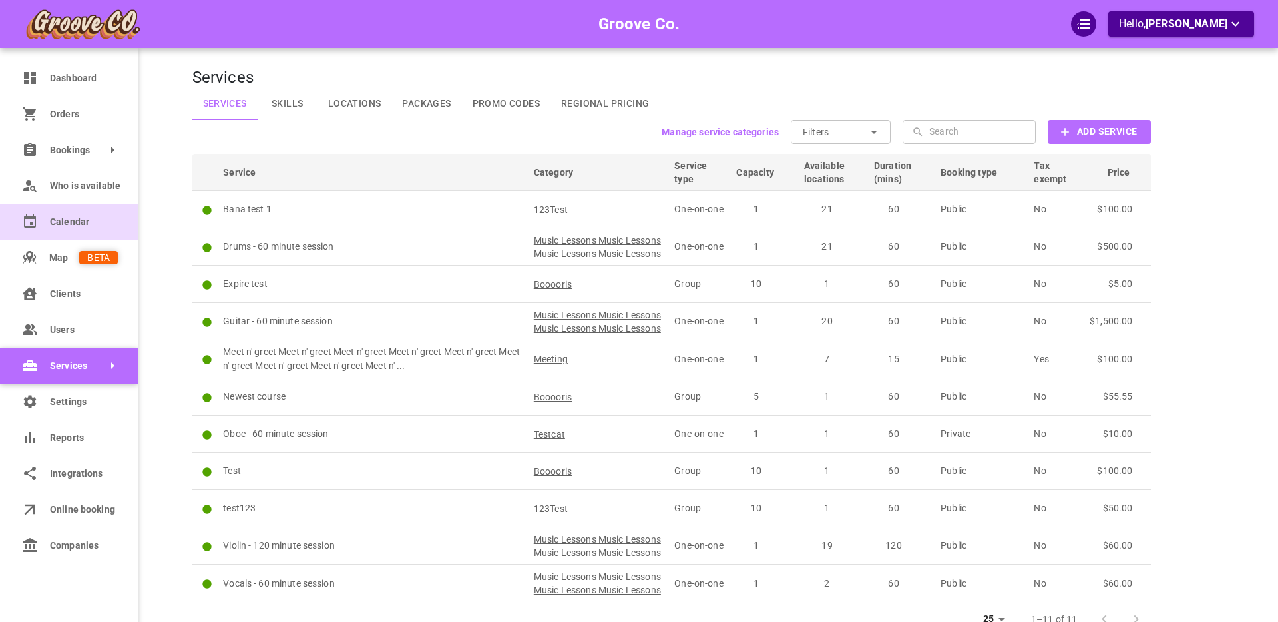
click at [58, 224] on span "Calendar" at bounding box center [84, 222] width 68 height 14
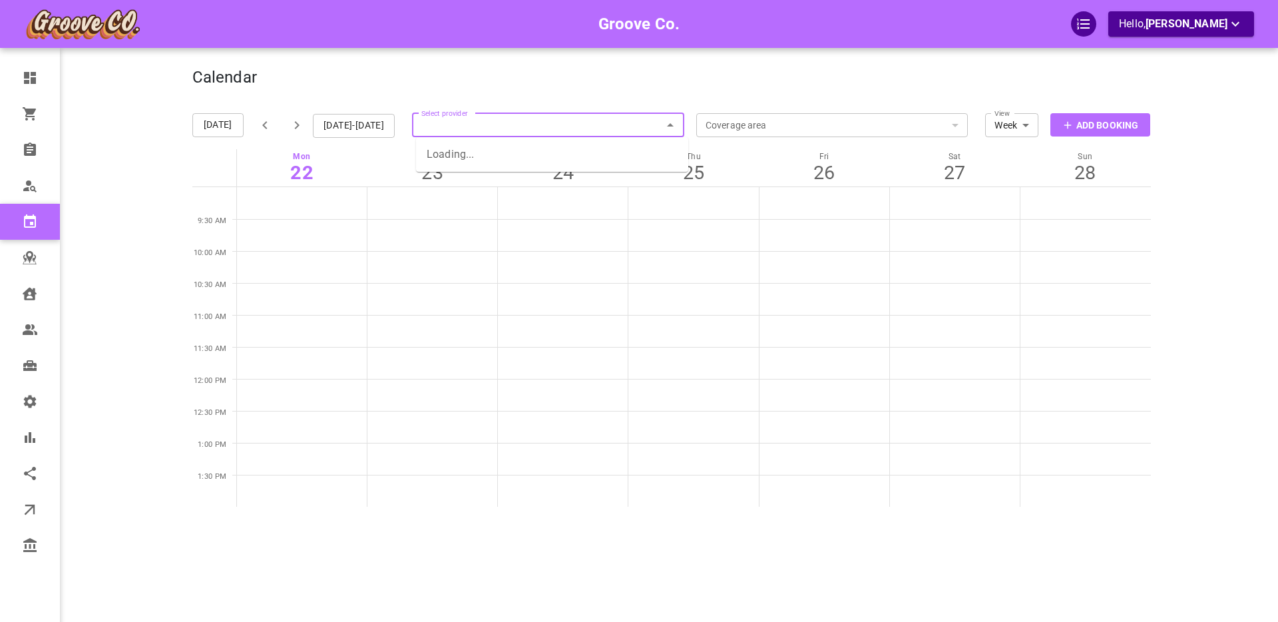
click at [453, 130] on input "Select provider" at bounding box center [548, 124] width 272 height 29
click at [476, 128] on input "Select provider" at bounding box center [548, 124] width 272 height 29
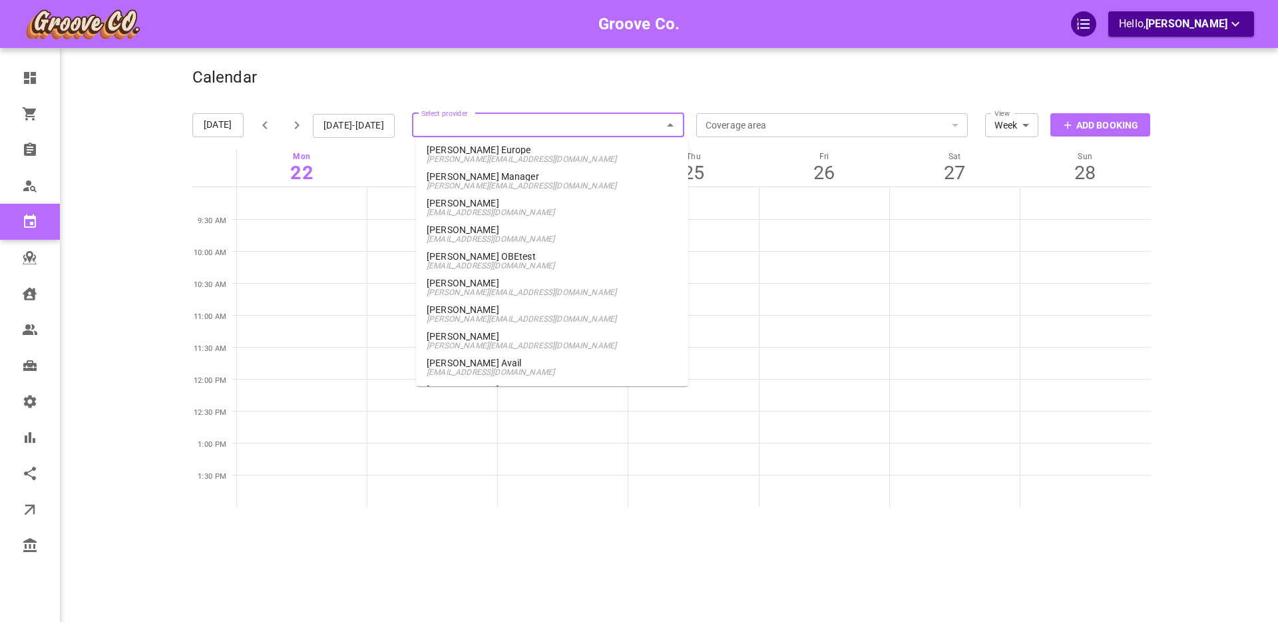
scroll to position [801, 0]
click at [486, 287] on span "boris+provider@gomarketbox.com" at bounding box center [552, 291] width 251 height 9
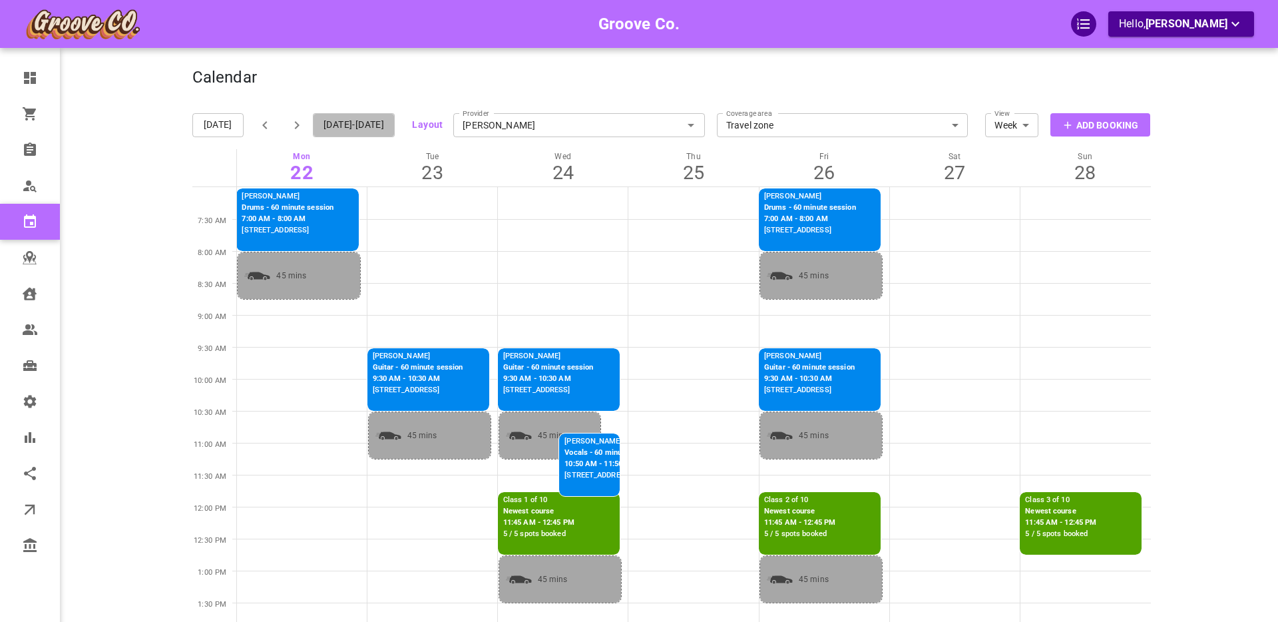
click at [358, 127] on button "Sep 22-28, 2025" at bounding box center [354, 125] width 82 height 24
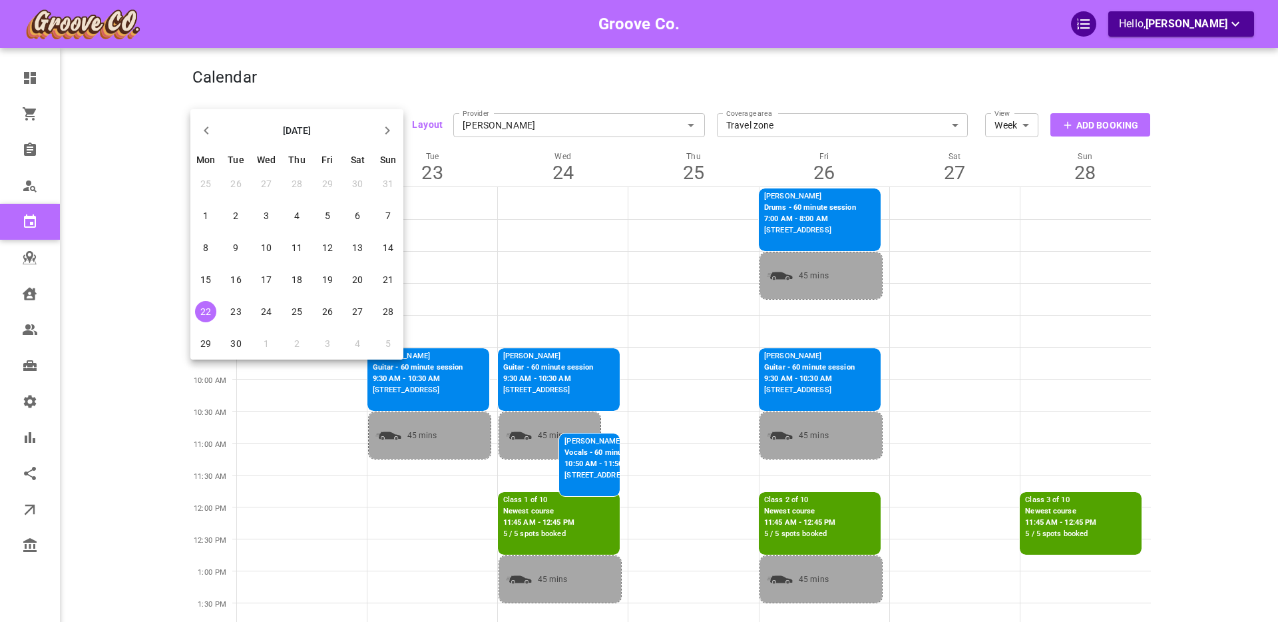
click at [388, 132] on icon "button" at bounding box center [387, 130] width 5 height 8
click at [264, 278] on span "22" at bounding box center [266, 279] width 11 height 11
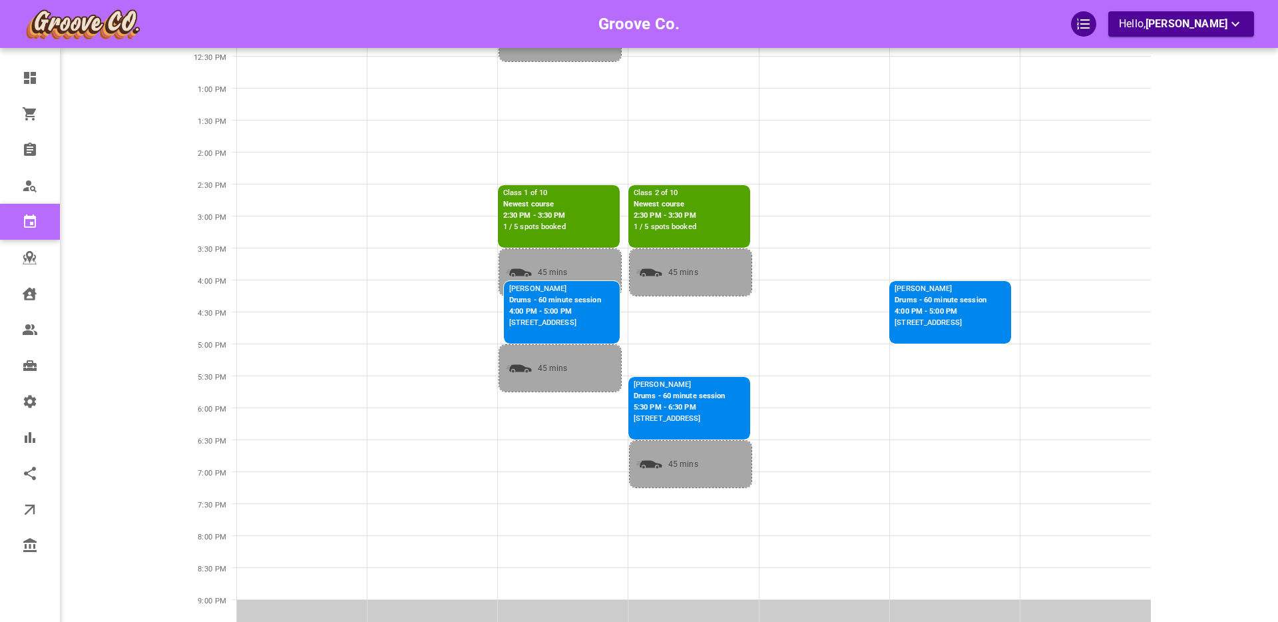
scroll to position [482, 0]
click at [553, 214] on p "2:30 PM - 3:30 PM" at bounding box center [534, 216] width 63 height 11
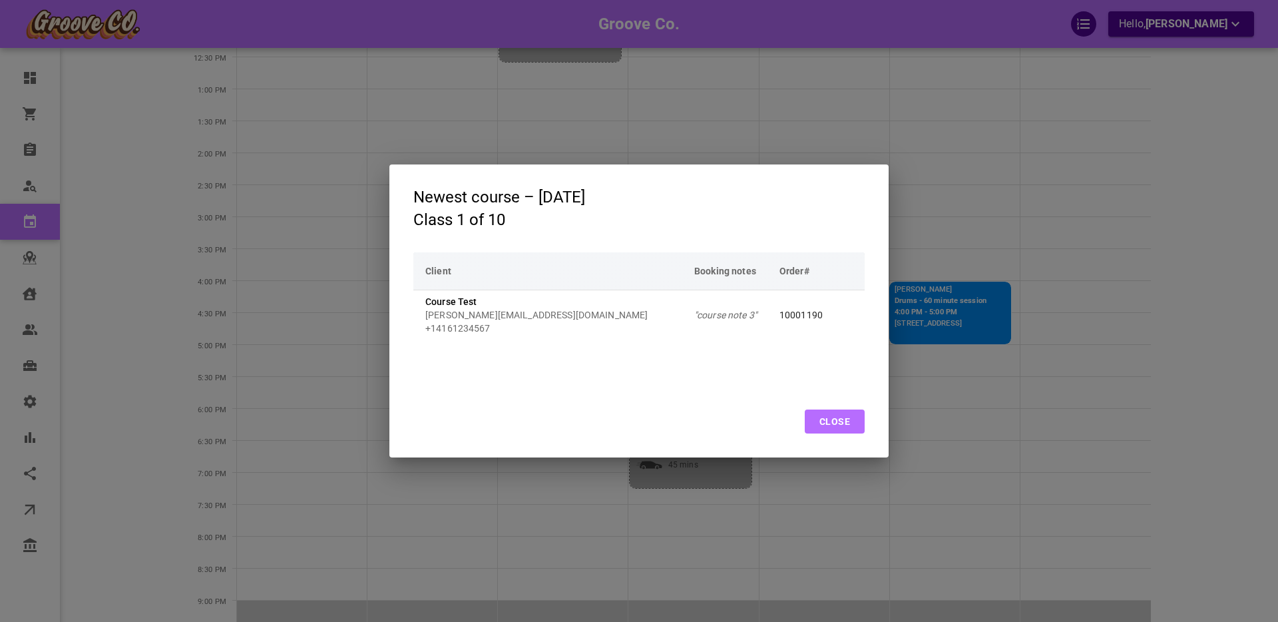
click at [831, 421] on button "Close" at bounding box center [835, 421] width 60 height 24
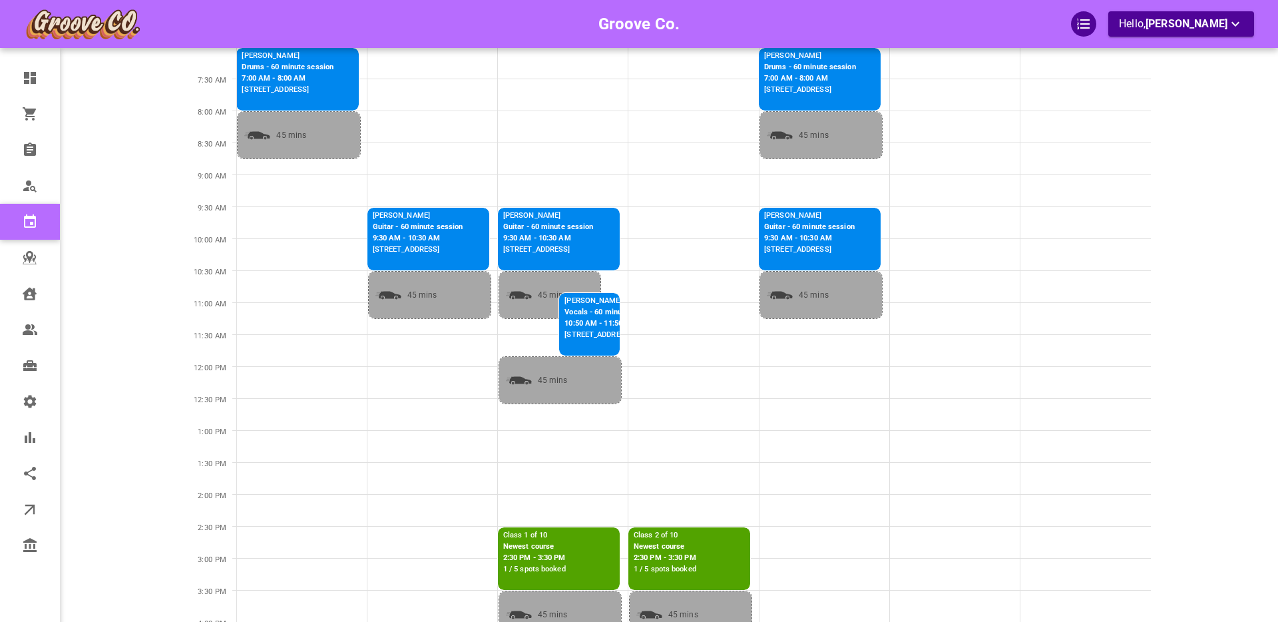
scroll to position [0, 0]
